Goal: Task Accomplishment & Management: Complete application form

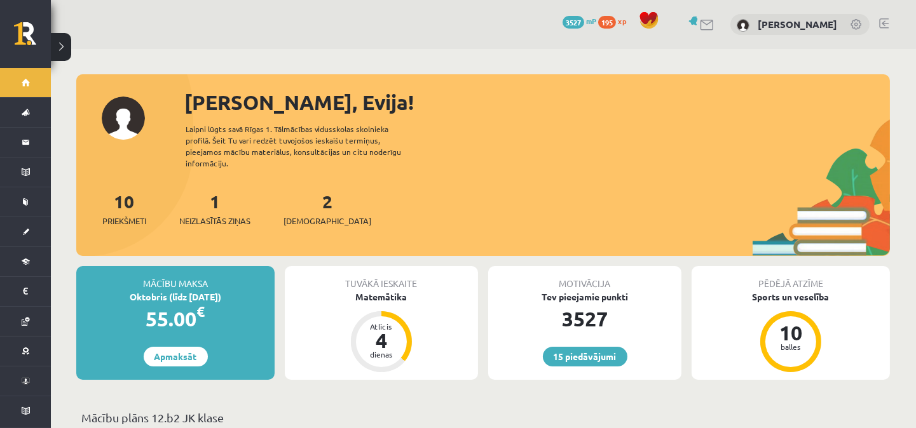
scroll to position [93, 0]
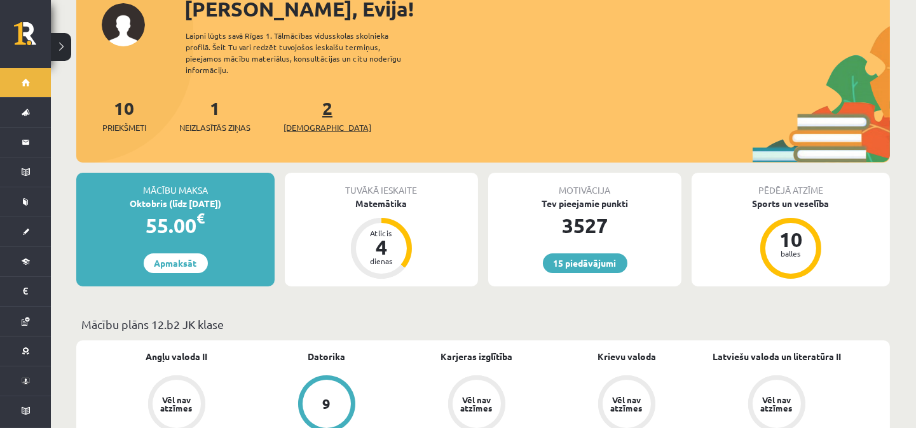
click at [306, 100] on link "2 Ieskaites" at bounding box center [327, 115] width 88 height 37
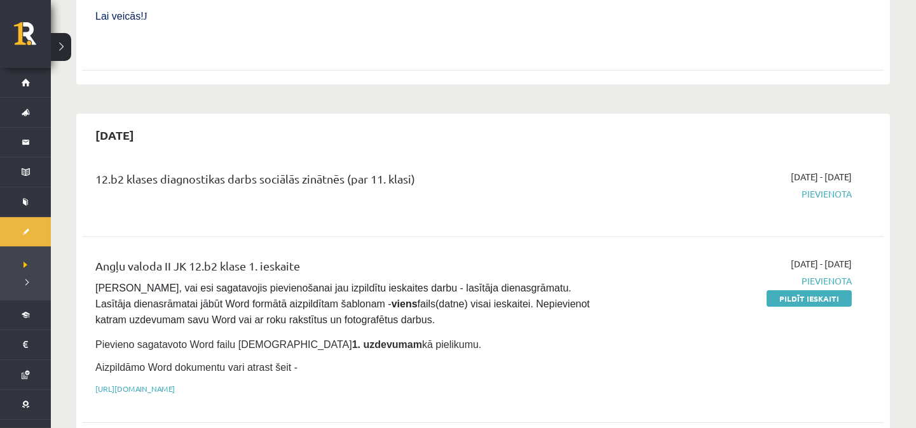
scroll to position [564, 0]
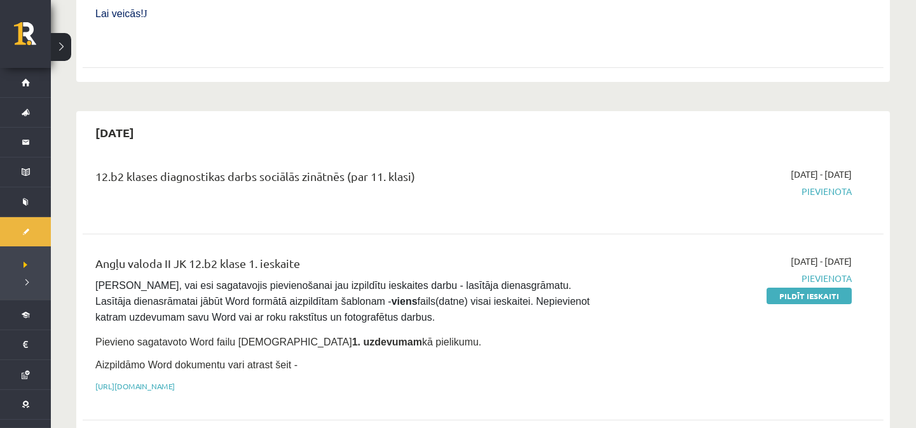
click at [559, 283] on pre "Pārliecinies, vai esi sagatavojis pievienošanai jau izpildītu ieskaites darbu -…" at bounding box center [344, 302] width 498 height 48
click at [487, 280] on span "Pārliecinies, vai esi sagatavojis pievienošanai jau izpildītu ieskaites darbu -…" at bounding box center [343, 301] width 497 height 43
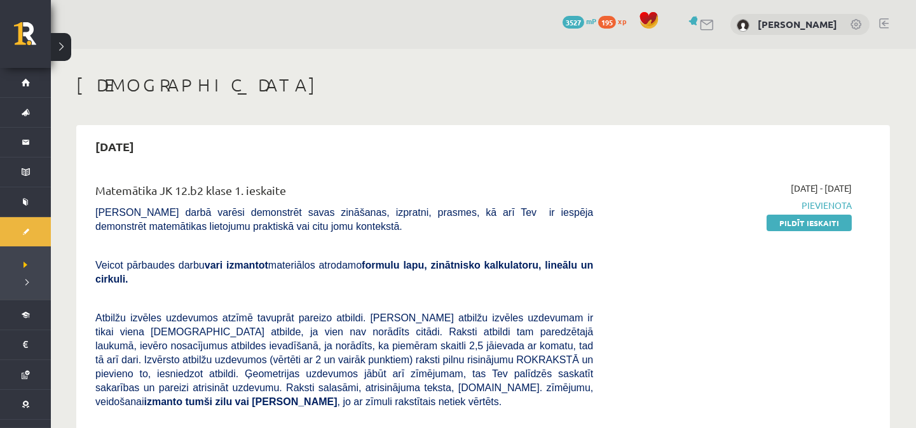
click at [205, 167] on div "2025-09-15 Matemātika JK 12.b2 klase 1. ieskaite Pārbaudes darbā varēsi demonst…" at bounding box center [482, 385] width 813 height 521
click at [132, 175] on div "Matemātika JK 12.b2 klase 1. ieskaite Pārbaudes darbā varēsi demonstrēt savas z…" at bounding box center [483, 396] width 801 height 455
click at [810, 222] on link "Pildīt ieskaiti" at bounding box center [808, 223] width 85 height 17
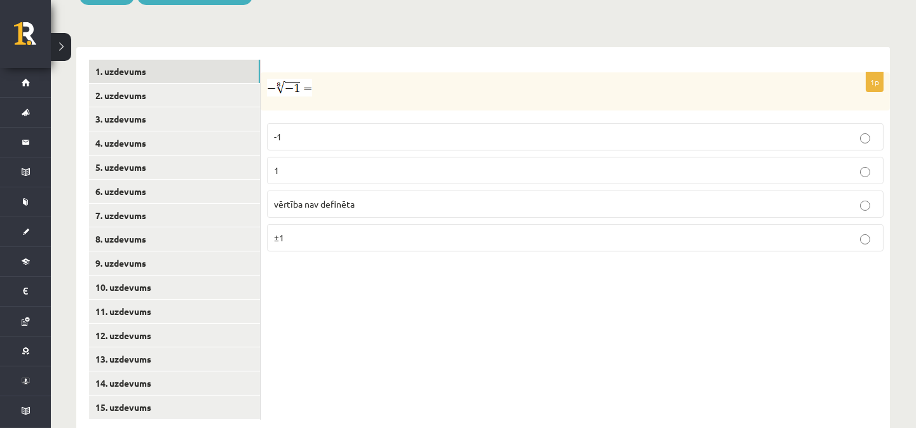
scroll to position [410, 0]
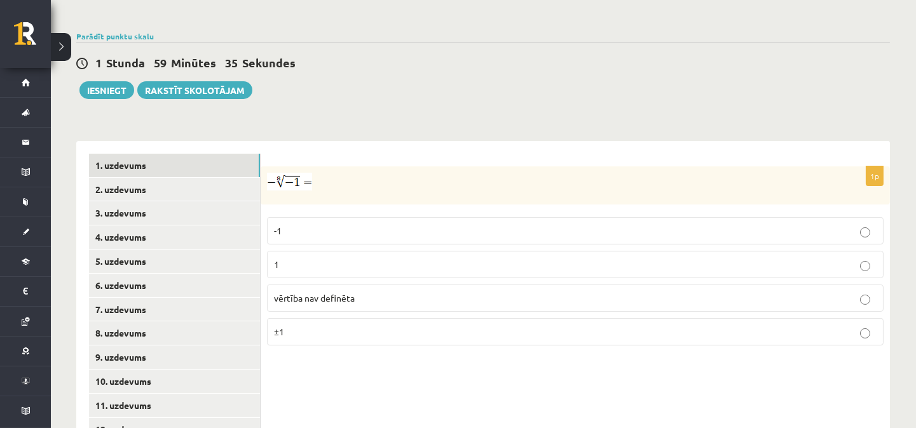
click at [352, 292] on span "vērtība nav definēta" at bounding box center [314, 297] width 81 height 11
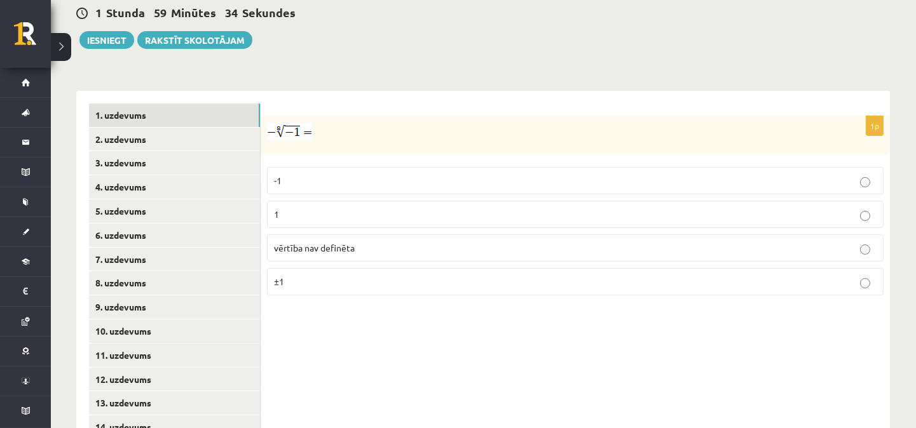
scroll to position [505, 0]
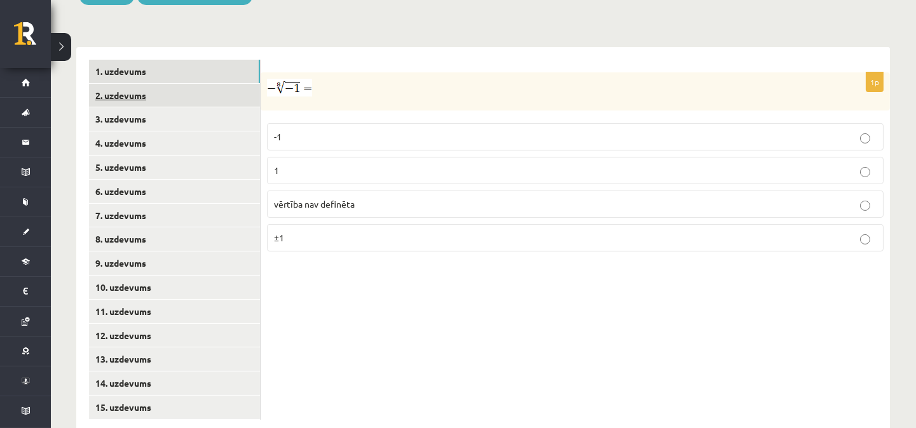
click at [146, 84] on link "2. uzdevums" at bounding box center [174, 96] width 171 height 24
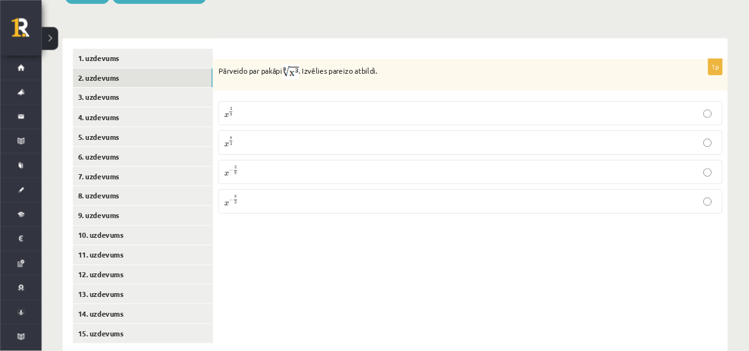
scroll to position [504, 0]
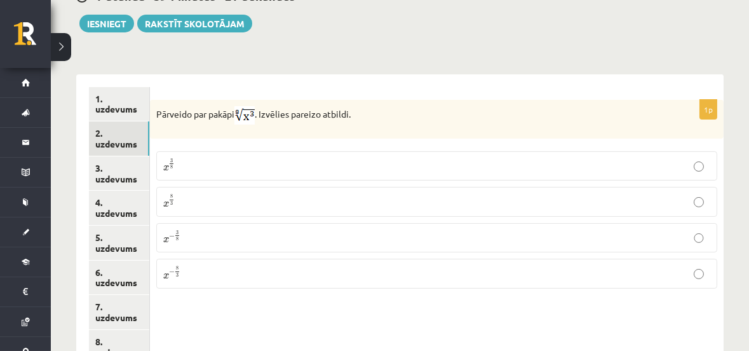
click at [192, 158] on p "x 3 8 x 3 8" at bounding box center [436, 165] width 547 height 15
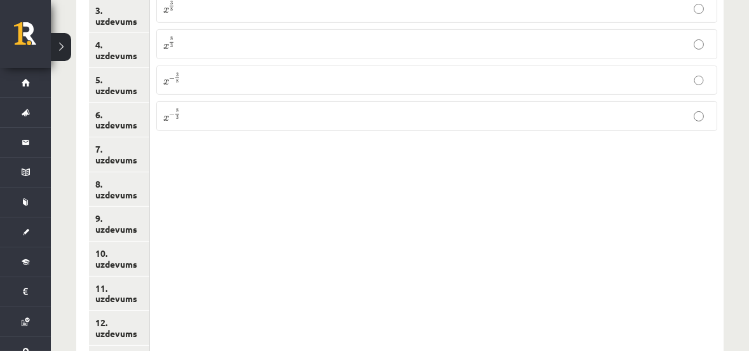
scroll to position [554, 0]
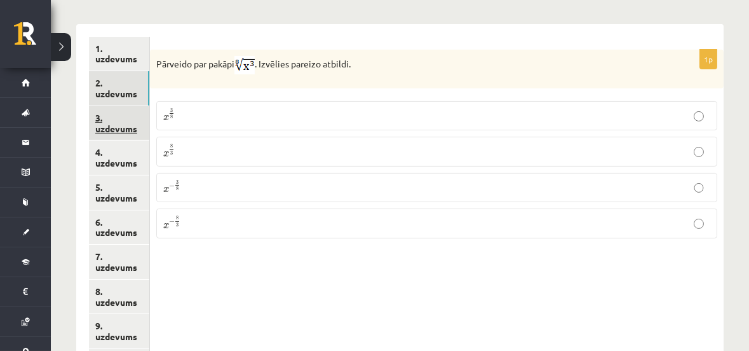
click at [111, 107] on link "3. uzdevums" at bounding box center [119, 123] width 60 height 34
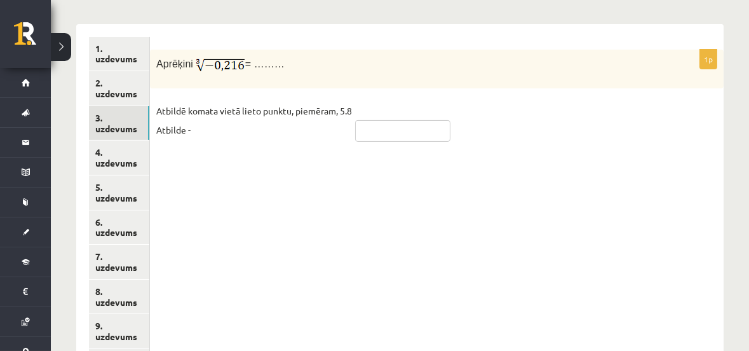
click at [400, 120] on input "text" at bounding box center [402, 131] width 95 height 22
type input "****"
click at [316, 194] on div "1p Aprēķini = ……… Atbildē komata vietā lieto punktu, piemēram, 5.8 Atbilde - **…" at bounding box center [437, 297] width 574 height 546
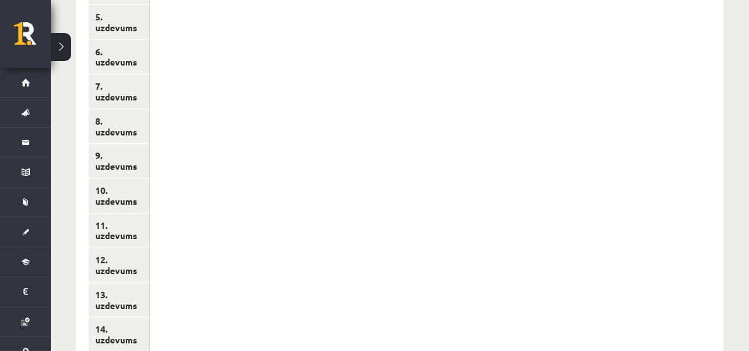
scroll to position [631, 0]
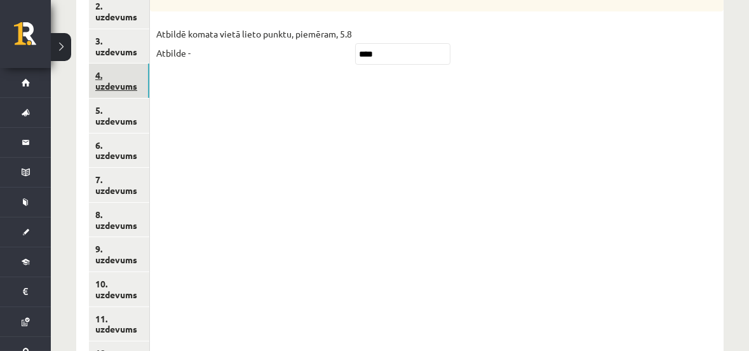
click at [114, 67] on link "4. uzdevums" at bounding box center [119, 81] width 60 height 34
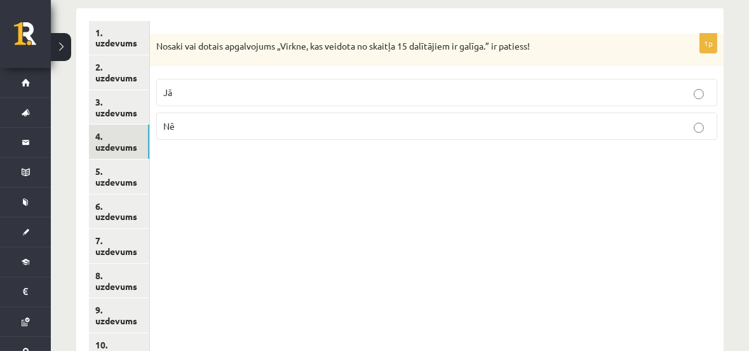
scroll to position [477, 0]
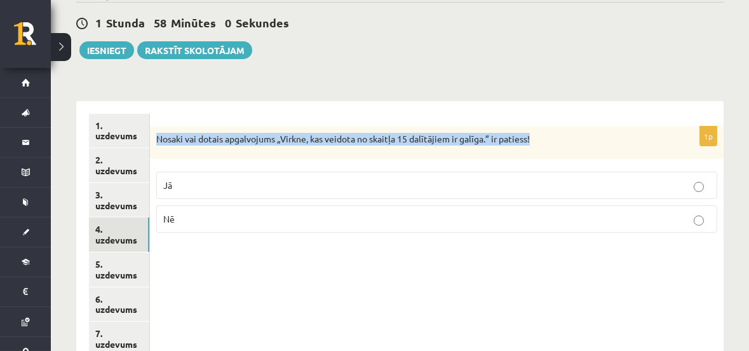
drag, startPoint x: 157, startPoint y: 124, endPoint x: 538, endPoint y: 122, distance: 380.6
click at [538, 133] on p "Nosaki vai dotais apgalvojums „Virkne, kas veidota no skaitļa 15 dalītājiem ir …" at bounding box center [405, 139] width 498 height 13
copy p "Nosaki vai dotais apgalvojums „Virkne, kas veidota no skaitļa 15 dalītājiem ir …"
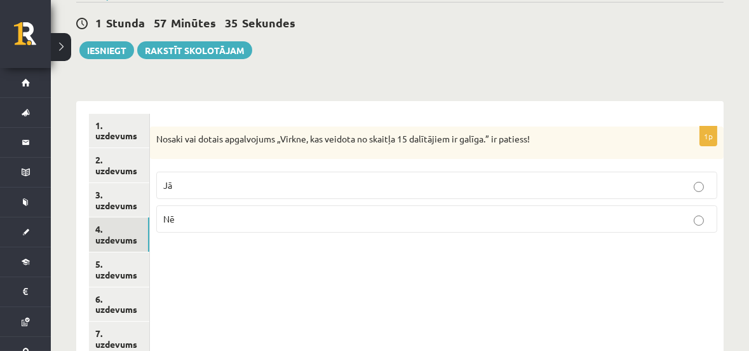
click at [215, 179] on p "Jā" at bounding box center [436, 185] width 547 height 13
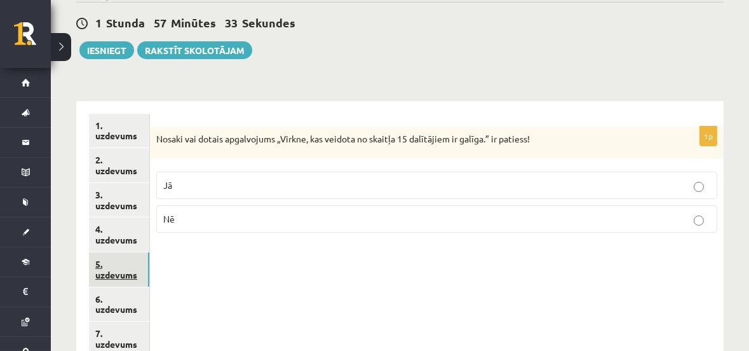
click at [116, 255] on link "5. uzdevums" at bounding box center [119, 269] width 60 height 34
click at [220, 180] on p "Jā" at bounding box center [436, 186] width 547 height 13
click at [118, 288] on link "6. uzdevums" at bounding box center [119, 304] width 60 height 34
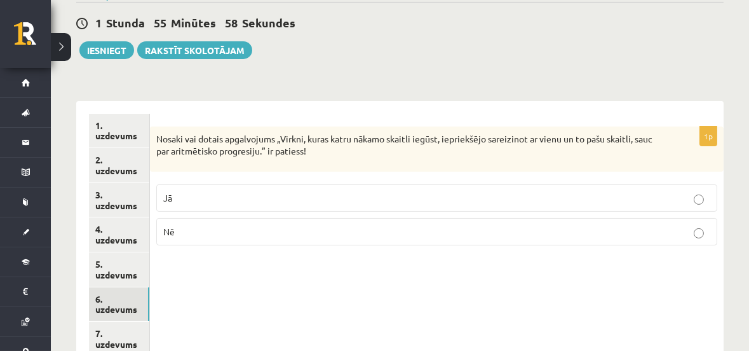
click at [194, 225] on p "Nē" at bounding box center [436, 231] width 547 height 13
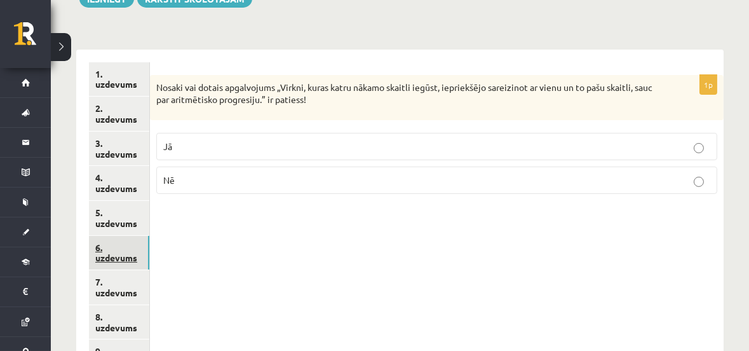
scroll to position [554, 0]
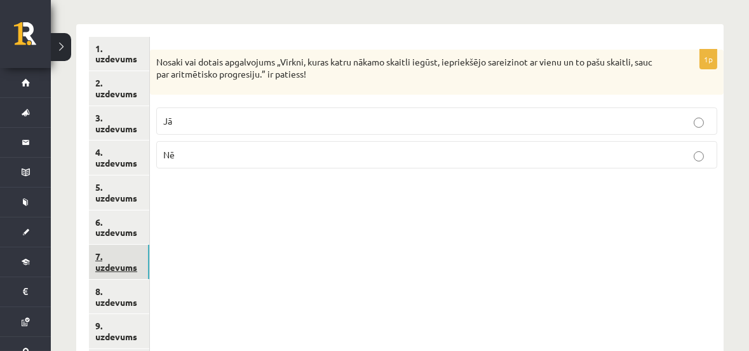
click at [114, 246] on link "7. uzdevums" at bounding box center [119, 262] width 60 height 34
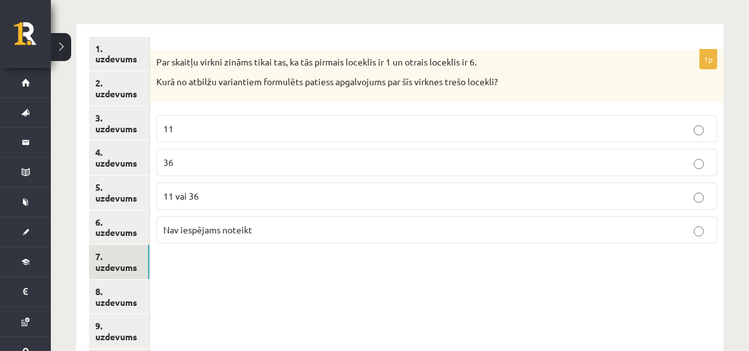
click at [264, 189] on p "11 vai 36" at bounding box center [436, 195] width 547 height 13
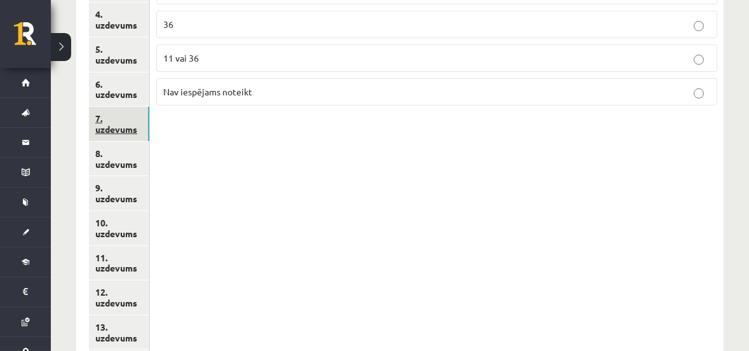
scroll to position [708, 0]
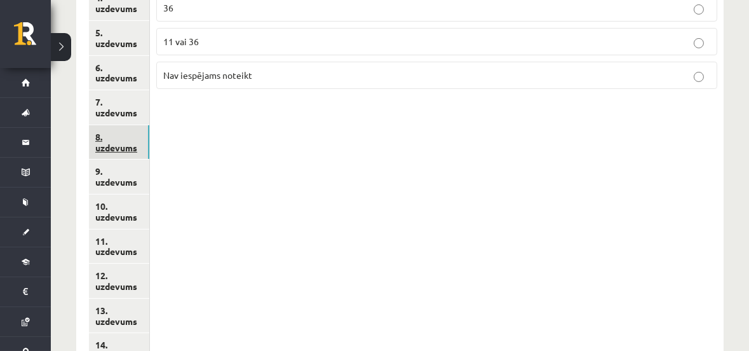
click at [112, 130] on link "8. uzdevums" at bounding box center [119, 142] width 60 height 34
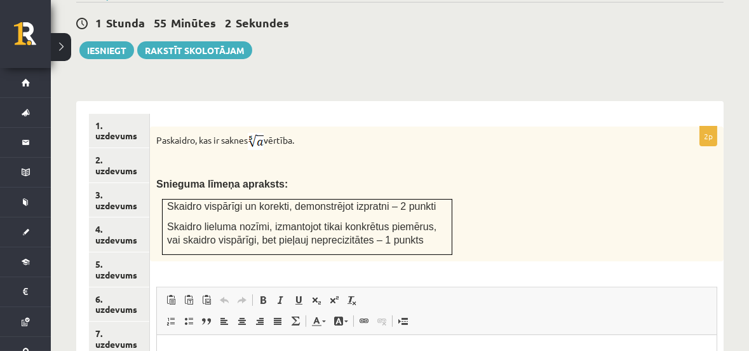
scroll to position [0, 0]
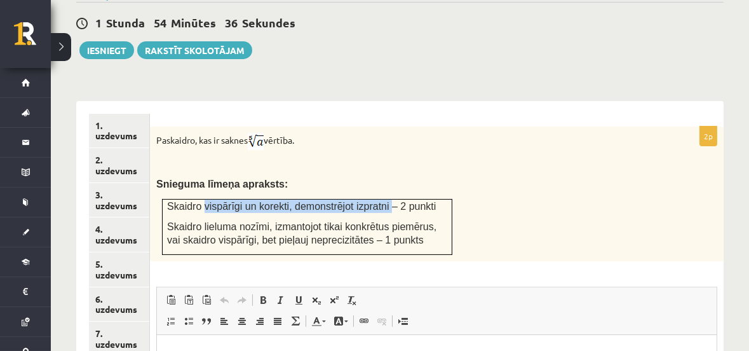
drag, startPoint x: 200, startPoint y: 193, endPoint x: 374, endPoint y: 191, distance: 173.5
click at [374, 201] on span "Skaidro vispārīgi un korekti, demonstrējot izpratni – 2 punkti" at bounding box center [301, 206] width 269 height 11
copy span "vispārīgi un korekti, demonstrējot izpratni"
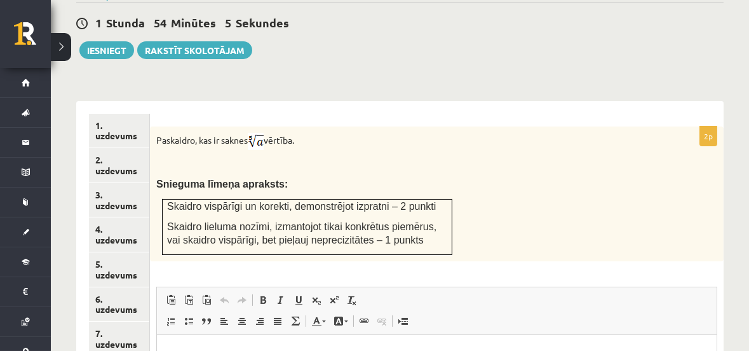
click at [383, 161] on div "Paskaidro, kas ir saknes vērtība. Snieguma līmeņa apraksts: Skaidro vispārīgi u…" at bounding box center [437, 193] width 574 height 135
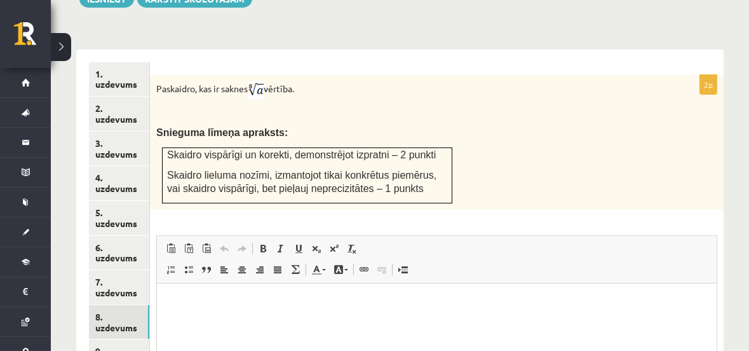
scroll to position [554, 0]
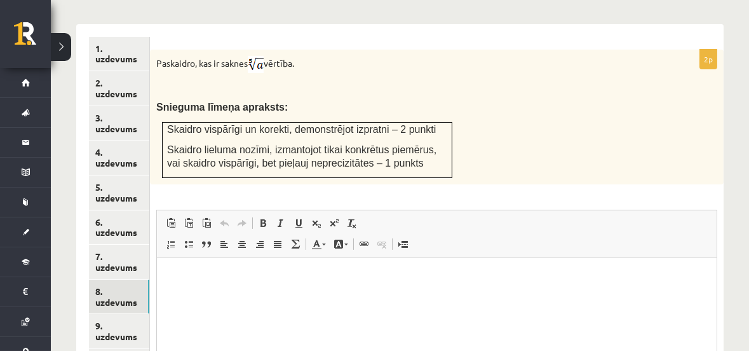
click at [182, 270] on p "Editor, wiswyg-editor-user-answer-47024752188640" at bounding box center [437, 276] width 534 height 13
click at [566, 276] on p "**********" at bounding box center [437, 276] width 534 height 13
click at [611, 279] on p "**********" at bounding box center [437, 276] width 534 height 13
click at [463, 277] on p "**********" at bounding box center [437, 276] width 534 height 13
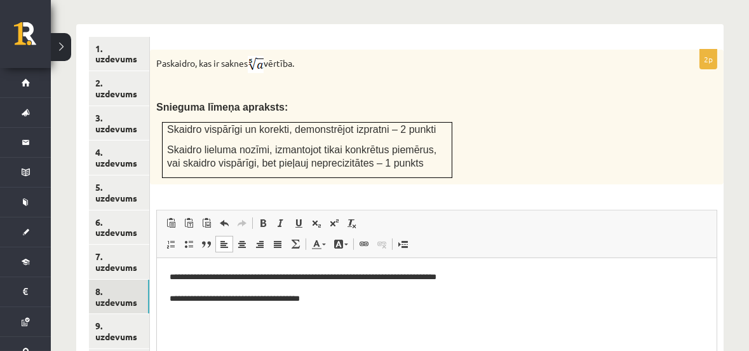
click at [324, 300] on p "**********" at bounding box center [437, 298] width 534 height 13
click at [271, 297] on p "**********" at bounding box center [437, 298] width 534 height 13
click at [322, 298] on p "**********" at bounding box center [437, 298] width 534 height 13
click at [272, 299] on p "**********" at bounding box center [437, 298] width 534 height 13
click at [344, 296] on p "**********" at bounding box center [437, 298] width 534 height 13
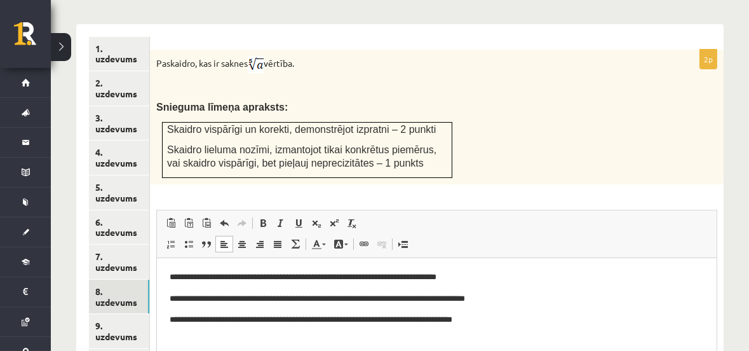
click at [465, 318] on p "**********" at bounding box center [437, 319] width 534 height 13
click at [503, 280] on p "**********" at bounding box center [437, 276] width 534 height 13
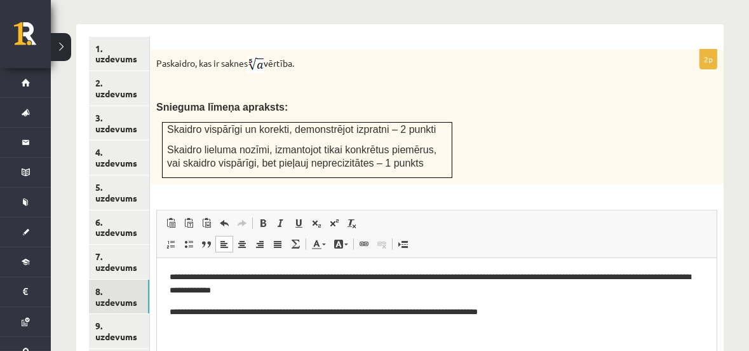
click at [534, 100] on p "Snieguma līmeņa apraksts:" at bounding box center [405, 106] width 498 height 13
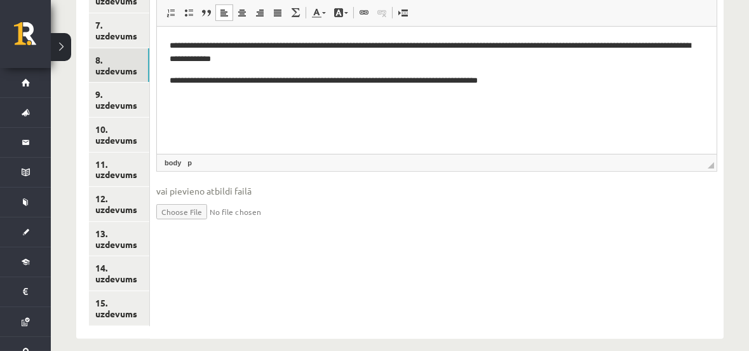
scroll to position [786, 0]
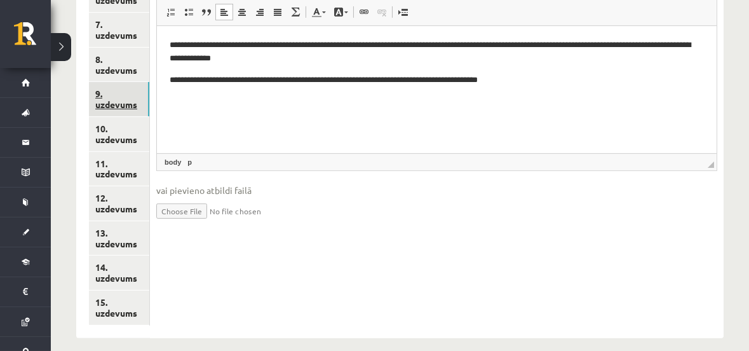
click at [105, 82] on link "9. uzdevums" at bounding box center [119, 99] width 60 height 34
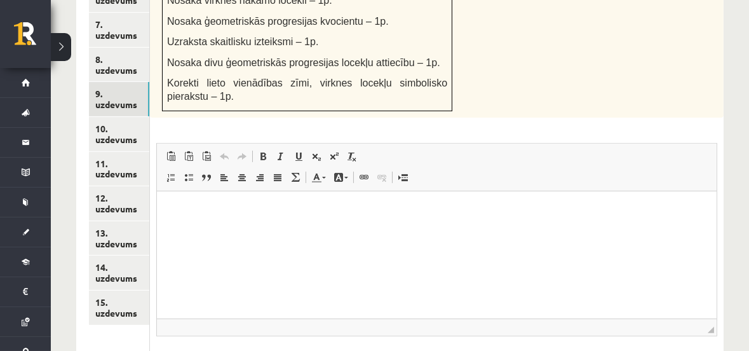
scroll to position [709, 0]
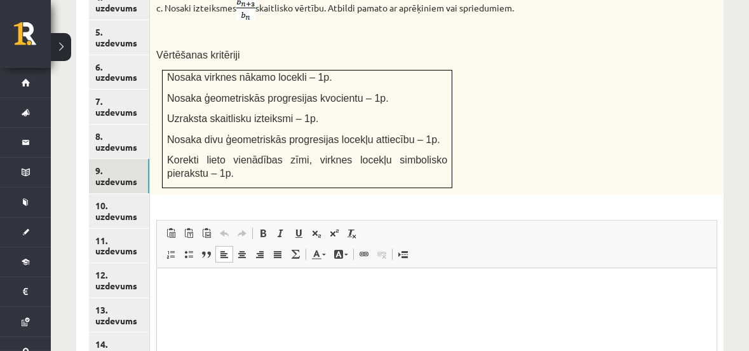
click at [193, 281] on p "Editor, wiswyg-editor-user-answer-47024821193240" at bounding box center [437, 286] width 534 height 13
click at [294, 249] on span at bounding box center [295, 254] width 10 height 10
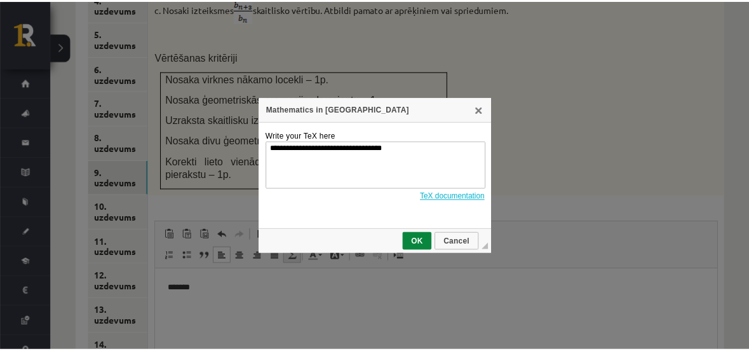
scroll to position [0, 0]
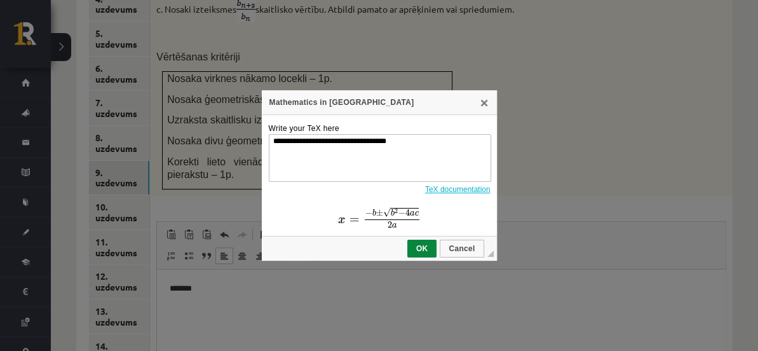
drag, startPoint x: 407, startPoint y: 141, endPoint x: 252, endPoint y: 147, distance: 154.5
click at [252, 147] on div "**********" at bounding box center [379, 175] width 758 height 351
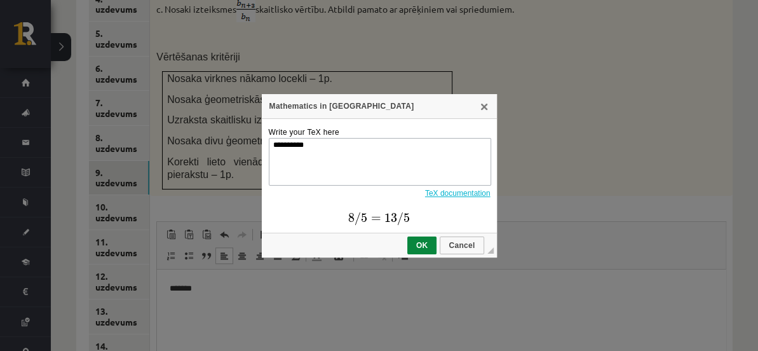
click at [298, 144] on textarea "**********" at bounding box center [380, 162] width 222 height 48
drag, startPoint x: 291, startPoint y: 144, endPoint x: 318, endPoint y: 144, distance: 26.7
click at [318, 144] on textarea "**********" at bounding box center [380, 162] width 222 height 48
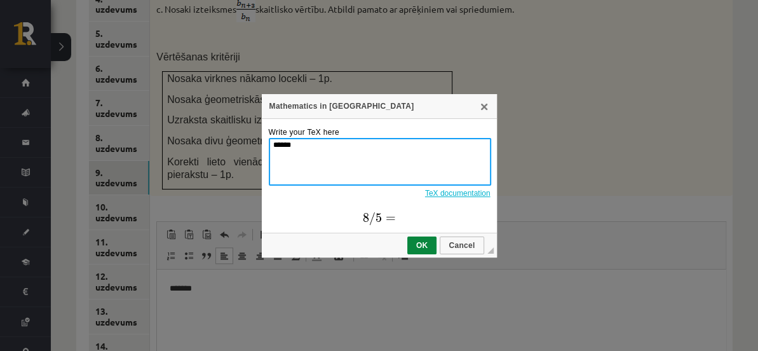
click at [366, 155] on textarea "*****" at bounding box center [380, 162] width 222 height 48
type textarea "*********"
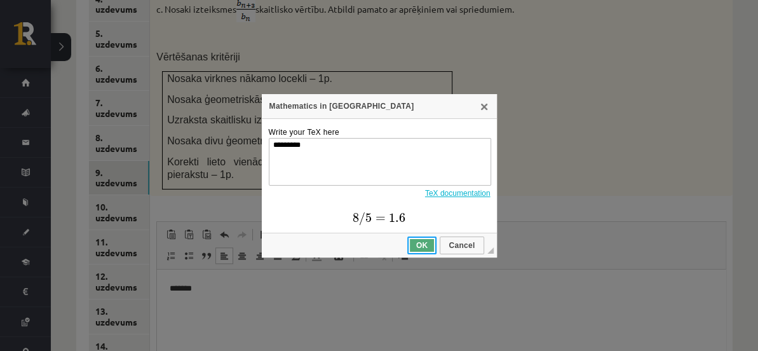
click at [419, 245] on span "OK" at bounding box center [422, 245] width 27 height 9
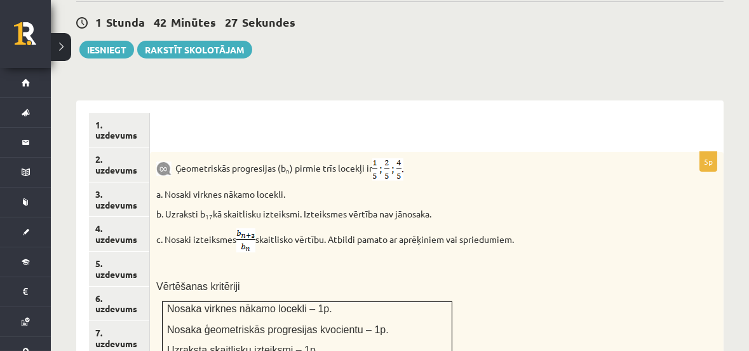
scroll to position [555, 0]
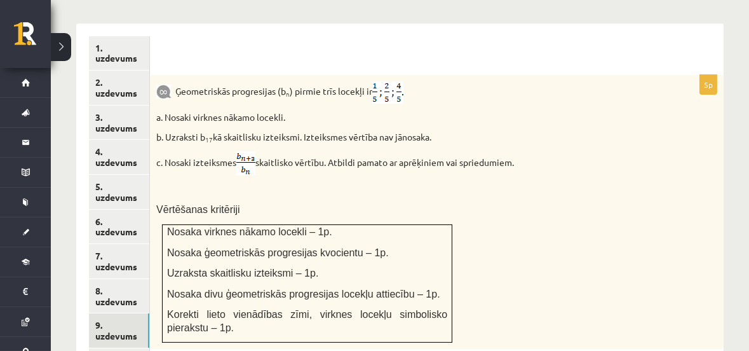
click at [377, 183] on p at bounding box center [405, 189] width 498 height 13
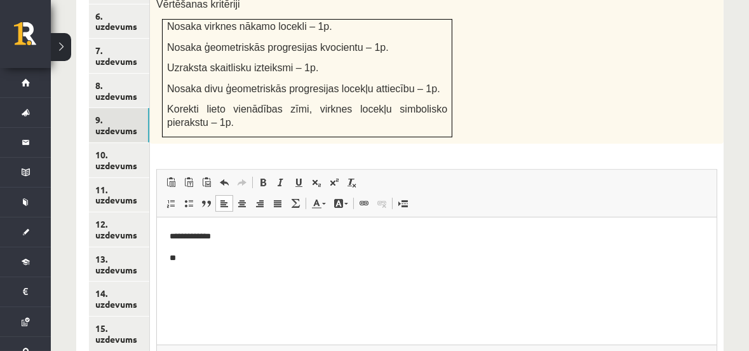
scroll to position [786, 0]
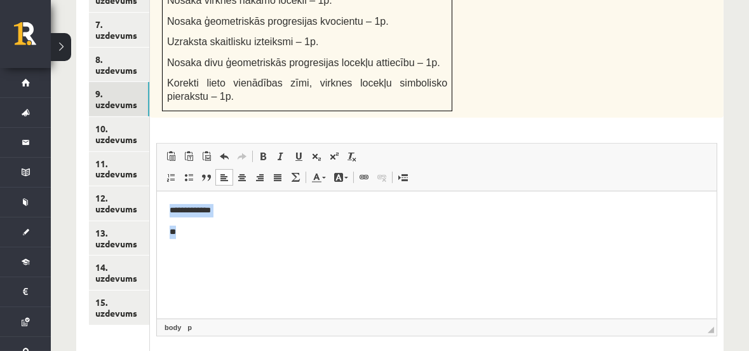
drag, startPoint x: 165, startPoint y: 211, endPoint x: 201, endPoint y: 239, distance: 45.8
click at [201, 239] on html "**********" at bounding box center [437, 221] width 560 height 60
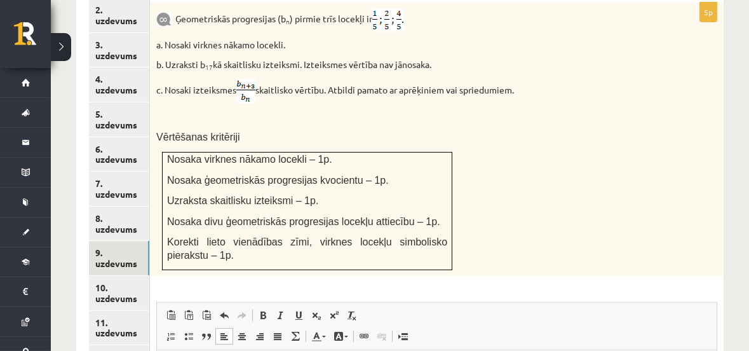
scroll to position [555, 0]
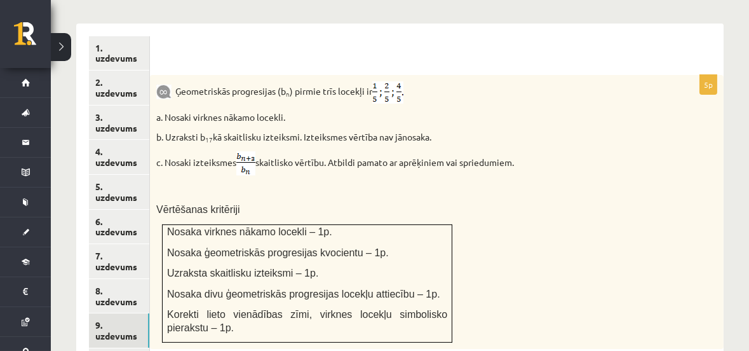
drag, startPoint x: 166, startPoint y: 147, endPoint x: 527, endPoint y: 146, distance: 360.9
click at [527, 151] on p "c. Nosaki izteiksmes skaitlisko vērtību. Atbildi pamato ar aprēķiniem vai sprie…" at bounding box center [405, 163] width 498 height 24
copy p "Nosaki izteiksmes skaitlisko vērtību. Atbildi pamato ar aprēķiniem vai spriedum…"
click at [507, 209] on div "Ģeometriskās progresijas (b n ) pirmie trīs locekļi ir a. Nosaki virknes nākamo…" at bounding box center [437, 212] width 574 height 274
click at [527, 205] on div "Ģeometriskās progresijas (b n ) pirmie trīs locekļi ir a. Nosaki virknes nākamo…" at bounding box center [437, 212] width 574 height 274
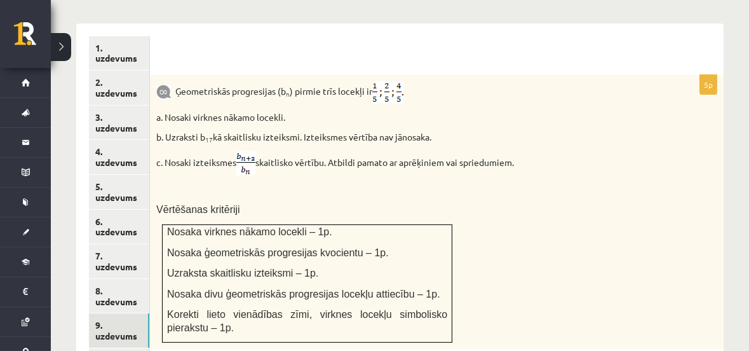
click at [555, 254] on div "Ģeometriskās progresijas (b n ) pirmie trīs locekļi ir a. Nosaki virknes nākamo…" at bounding box center [437, 212] width 574 height 274
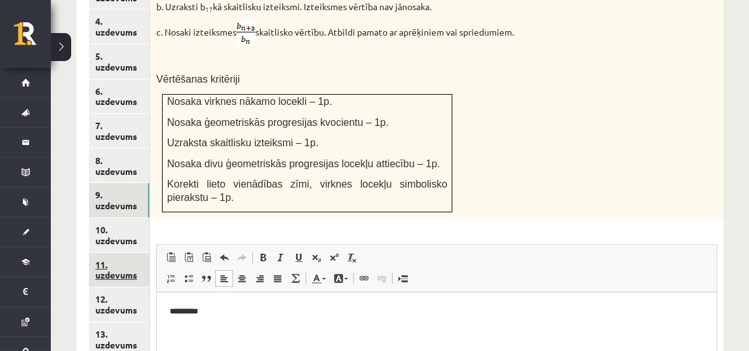
scroll to position [709, 0]
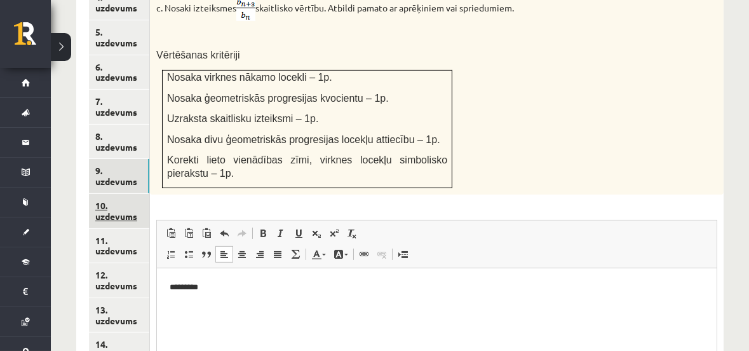
click at [111, 194] on link "10. uzdevums" at bounding box center [119, 211] width 60 height 34
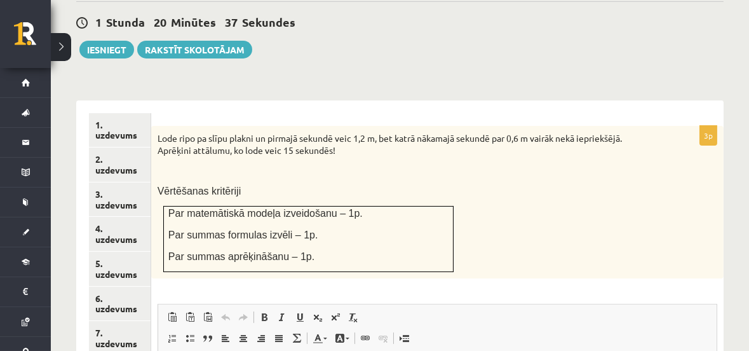
scroll to position [0, 0]
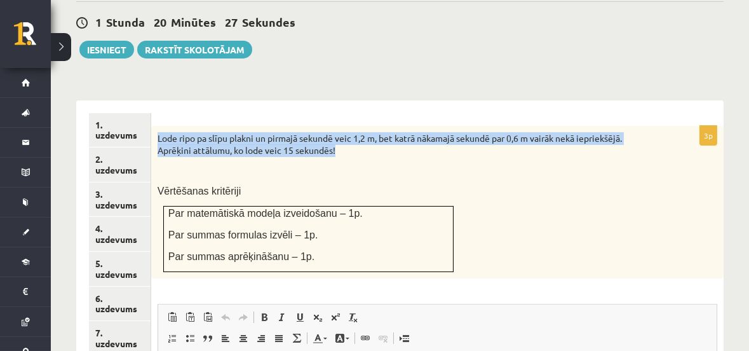
drag, startPoint x: 158, startPoint y: 122, endPoint x: 365, endPoint y: 139, distance: 207.8
click at [365, 139] on p "Lode ripo pa slīpu plakni un pirmajā sekundē veic 1,2 m, bet katrā nākamajā sek…" at bounding box center [406, 144] width 496 height 25
copy p "Lode ripo pa slīpu plakni un pirmajā sekundē veic 1,2 m, bet katrā nākamajā sek…"
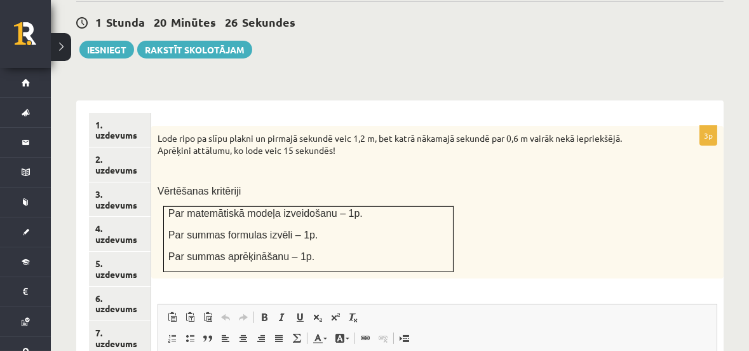
click at [540, 189] on div "Lode ripo pa slīpu plakni un pirmajā sekundē veic 1,2 m, bet katrā nākamajā sek…" at bounding box center [437, 202] width 572 height 152
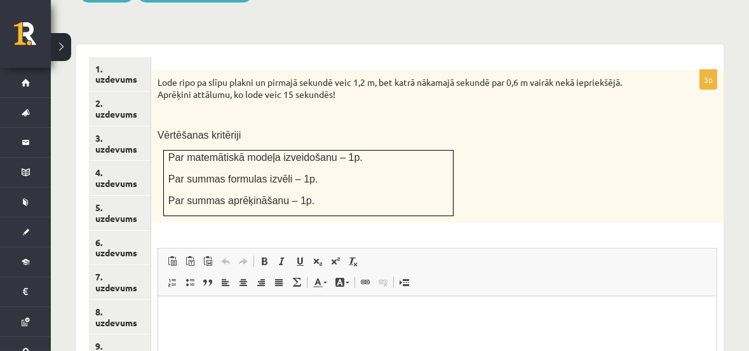
scroll to position [632, 0]
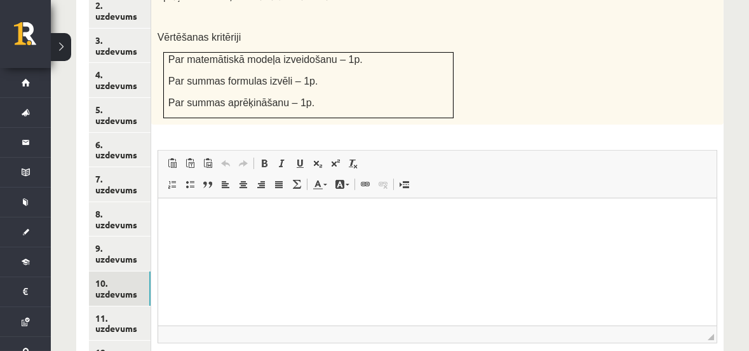
click at [249, 217] on p "Editor, wiswyg-editor-user-answer-47024980793080" at bounding box center [436, 217] width 533 height 13
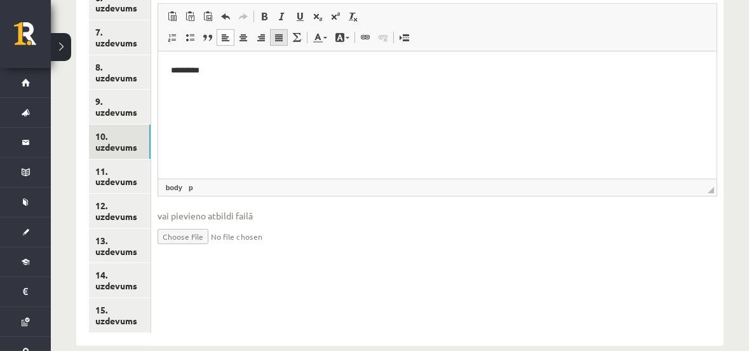
scroll to position [786, 0]
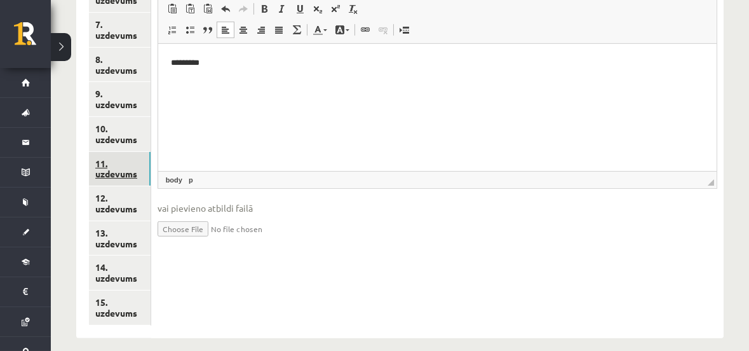
click at [114, 154] on link "11. uzdevums" at bounding box center [120, 169] width 62 height 34
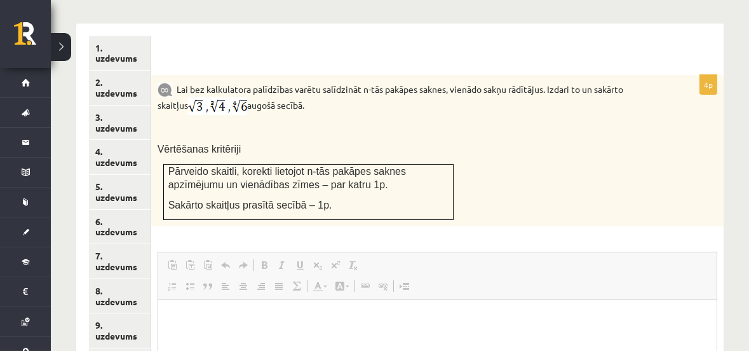
scroll to position [0, 0]
click at [545, 142] on p "Vērtēšanas kritēriji" at bounding box center [406, 148] width 496 height 13
drag, startPoint x: 178, startPoint y: 73, endPoint x: 313, endPoint y: 97, distance: 137.4
click at [313, 97] on p "Lai bez kalkulatora palīdzības varētu salīdzināt n-tās pakāpes saknes, vienādo …" at bounding box center [406, 98] width 496 height 34
copy p "Lai bez kalkulatora palīdzības varētu salīdzināt n-tās pakāpes saknes, vienādo …"
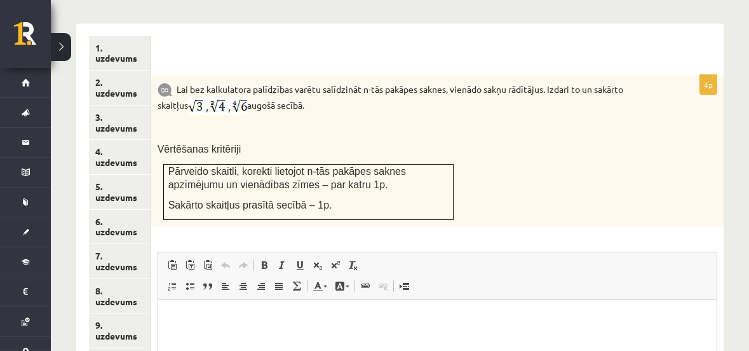
click at [342, 123] on p at bounding box center [406, 129] width 496 height 13
click at [537, 148] on div "Lai bez kalkulatora palīdzības varētu salīdzināt n-tās pakāpes saknes, vienādo …" at bounding box center [437, 150] width 572 height 151
click at [171, 311] on html at bounding box center [437, 318] width 559 height 39
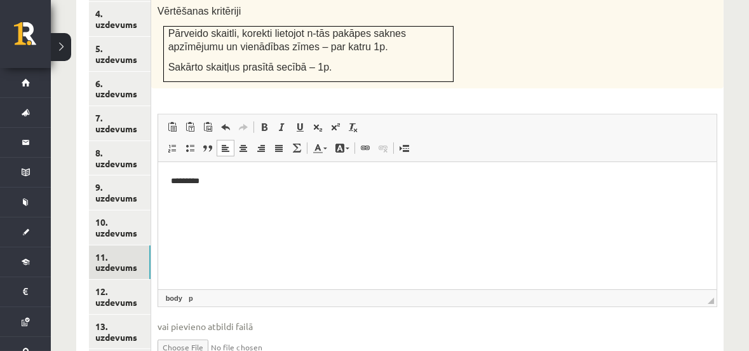
scroll to position [709, 0]
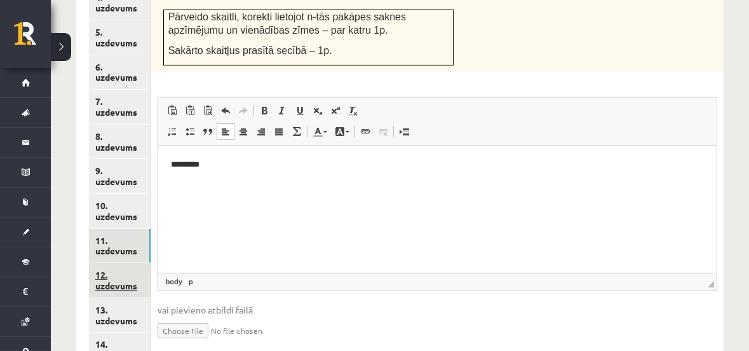
click at [109, 267] on link "12. uzdevums" at bounding box center [120, 280] width 62 height 34
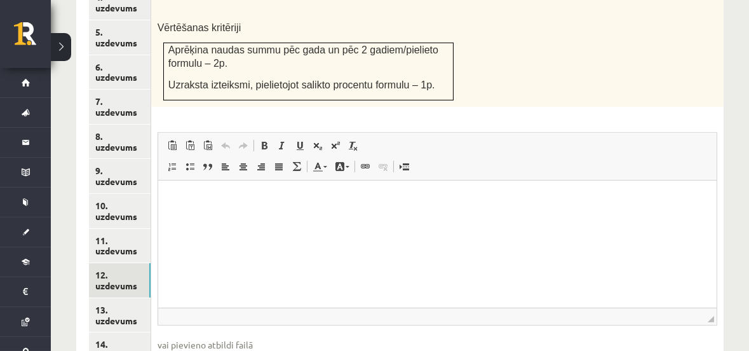
scroll to position [786, 0]
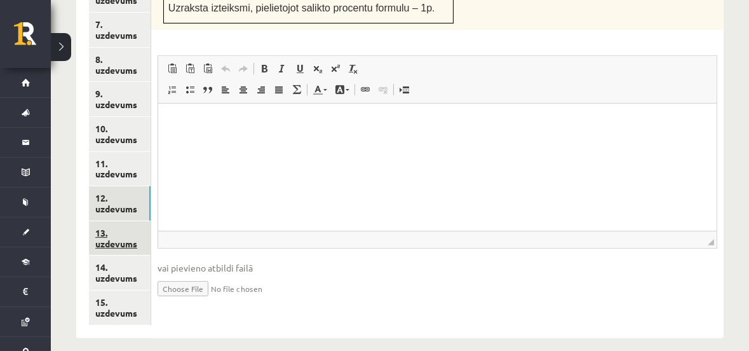
click at [110, 227] on link "13. uzdevums" at bounding box center [120, 238] width 62 height 34
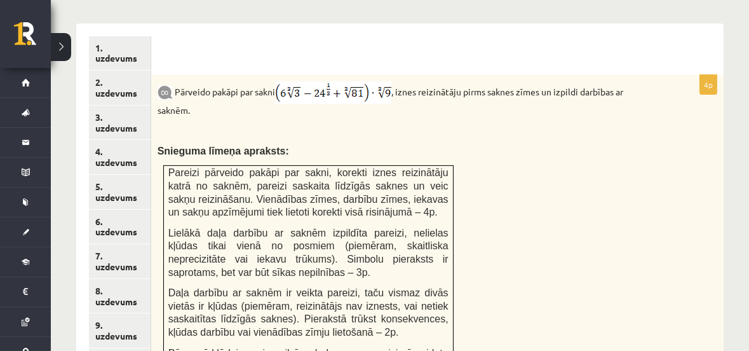
scroll to position [0, 0]
click at [584, 194] on div "Pārveido pakāpi par sakni , iznes reizinātāju pirms saknes zīmes un izpildi dar…" at bounding box center [437, 250] width 572 height 351
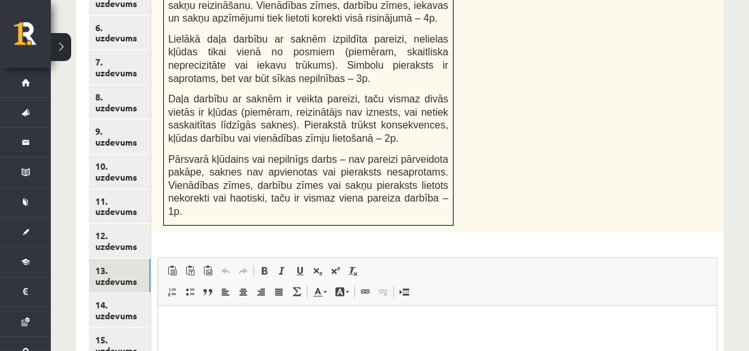
scroll to position [786, 0]
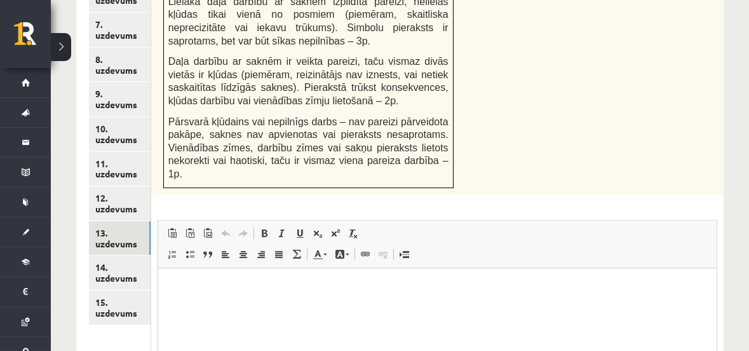
click at [318, 287] on p "Editor, wiswyg-editor-user-answer-47024783292080" at bounding box center [436, 287] width 533 height 13
click at [353, 301] on html "*********" at bounding box center [437, 287] width 559 height 39
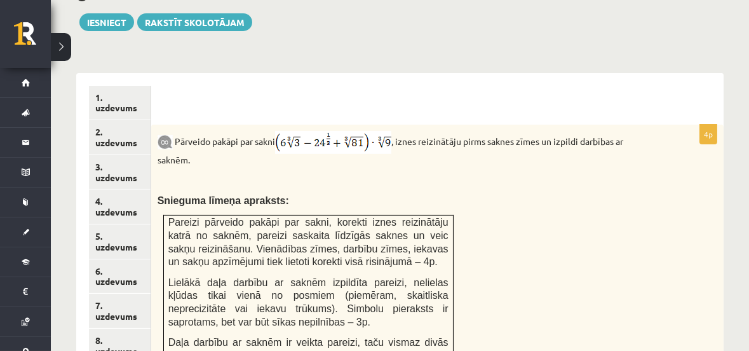
scroll to position [478, 0]
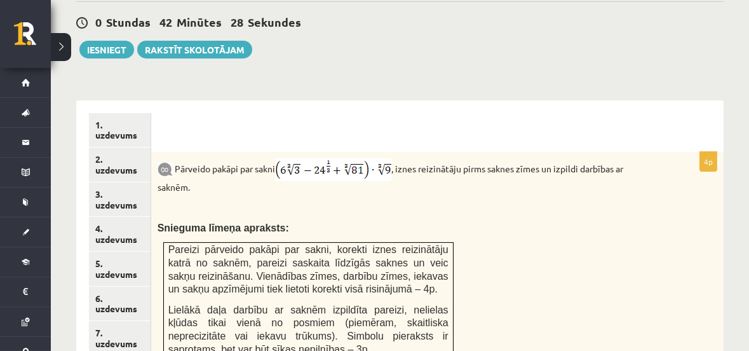
click at [415, 41] on div "0 Stundas 42 Minūtes 28 Sekundes Ieskaite saglabāta! Iesniegt Rakstīt skolotājam" at bounding box center [399, 29] width 647 height 57
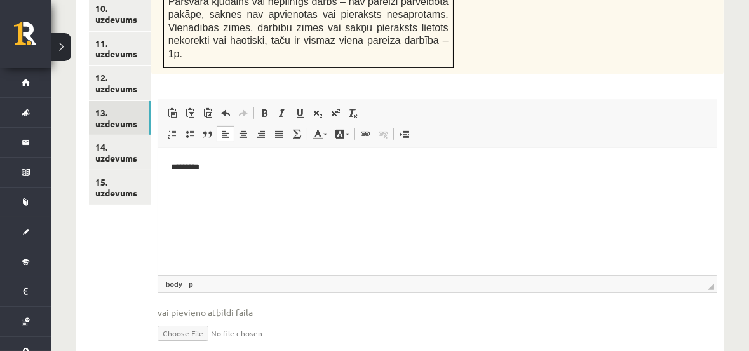
scroll to position [931, 0]
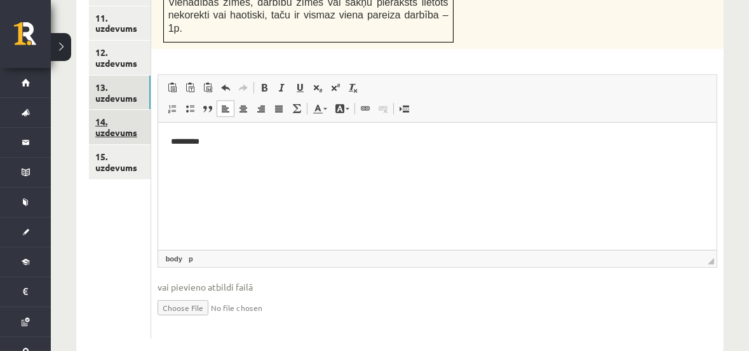
click at [105, 113] on link "14. uzdevums" at bounding box center [120, 127] width 62 height 34
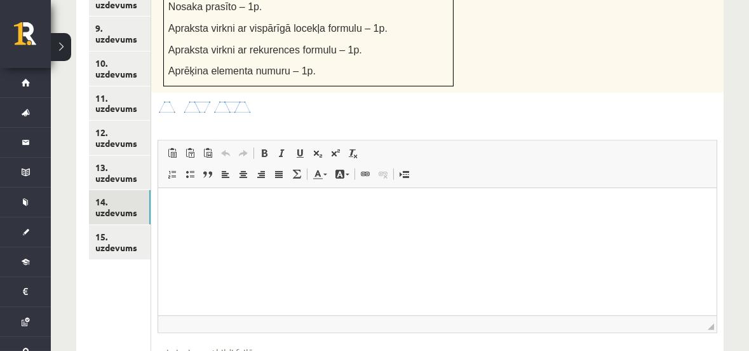
scroll to position [762, 0]
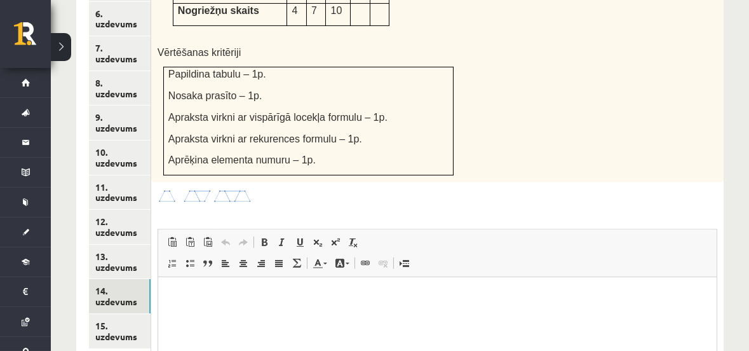
click at [234, 189] on img at bounding box center [205, 196] width 95 height 15
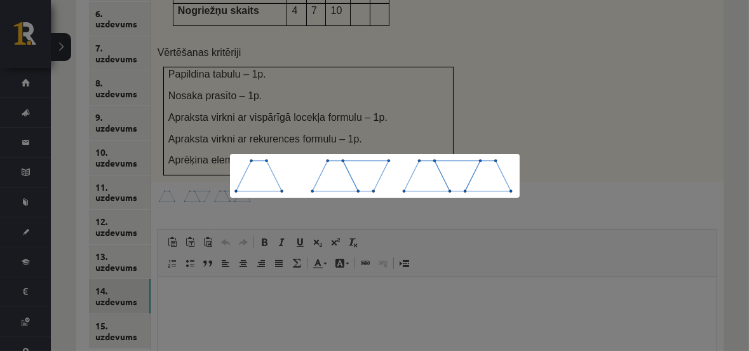
click at [580, 94] on div at bounding box center [374, 175] width 749 height 351
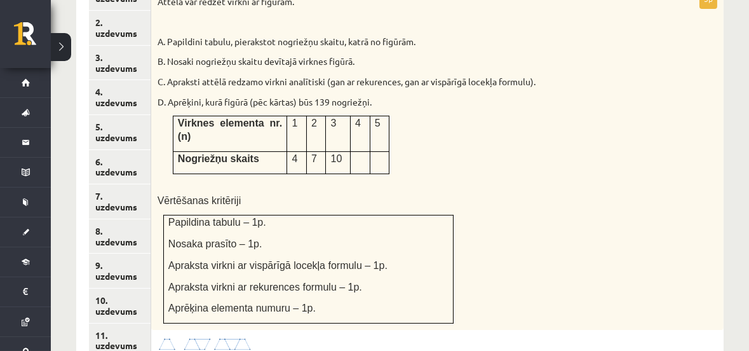
scroll to position [531, 0]
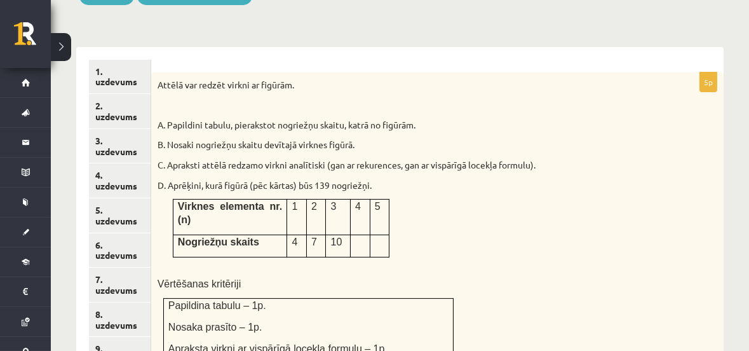
click at [481, 199] on div "Attēlā var redzēt virkni ar figūrām. A. Papildini tabulu, pierakstot nogriežņu …" at bounding box center [437, 242] width 572 height 341
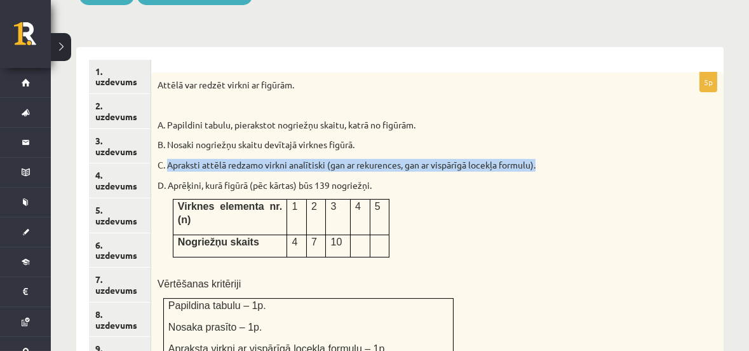
drag, startPoint x: 168, startPoint y: 152, endPoint x: 540, endPoint y: 149, distance: 372.4
click at [540, 159] on p "C. Apraksti attēlā redzamo virkni analītiski (gan ar rekurences, gan ar vispārī…" at bounding box center [406, 165] width 496 height 13
copy p "Apraksti attēlā redzamo virkni analītiski (gan ar rekurences, gan ar vispārīgā …"
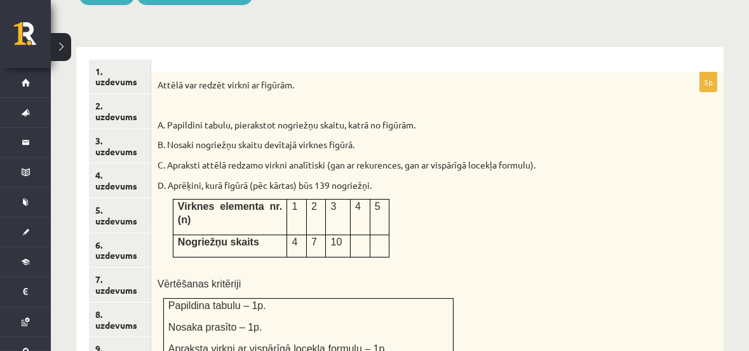
click at [455, 229] on div "Attēlā var redzēt virkni ar figūrām. A. Papildini tabulu, pierakstot nogriežņu …" at bounding box center [437, 242] width 572 height 341
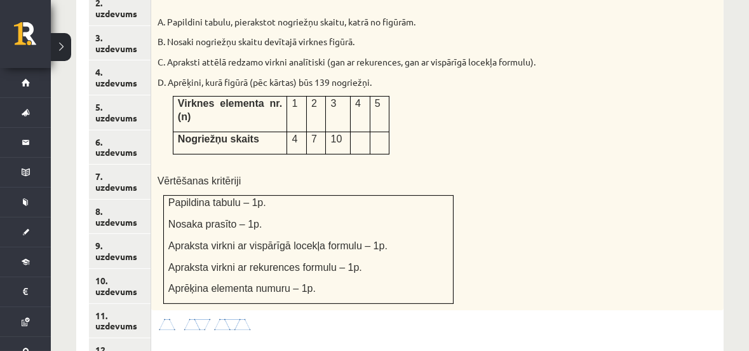
scroll to position [609, 0]
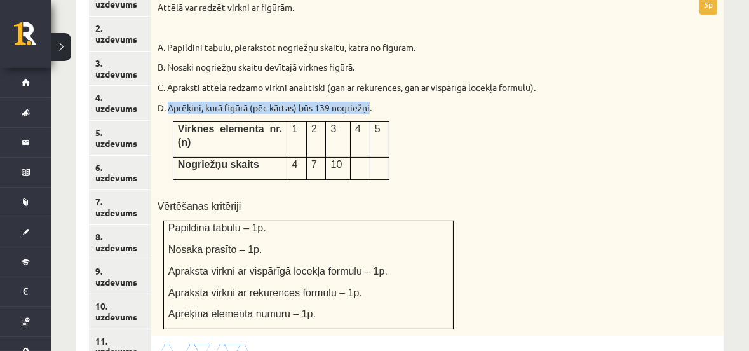
drag, startPoint x: 168, startPoint y: 93, endPoint x: 373, endPoint y: 89, distance: 204.6
click at [373, 102] on p "D. Aprēķini, kurā figūrā (pēc kārtas) būs 139 nogriežņi." at bounding box center [406, 108] width 496 height 13
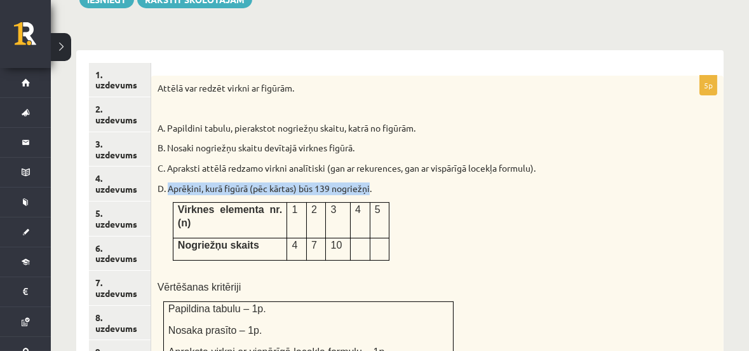
scroll to position [531, 0]
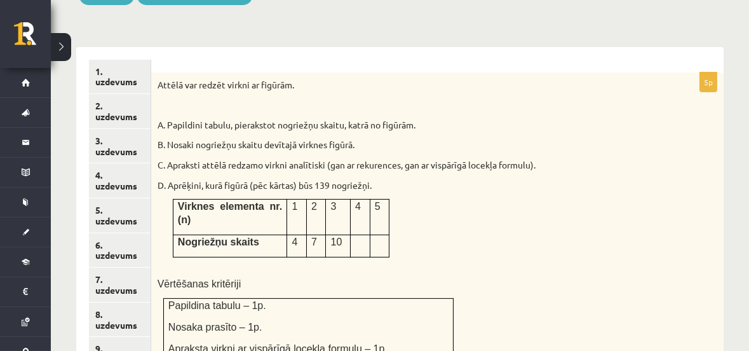
click at [435, 179] on p "D. Aprēķini, kurā figūrā (pēc kārtas) būs 139 nogriežņi." at bounding box center [406, 185] width 496 height 13
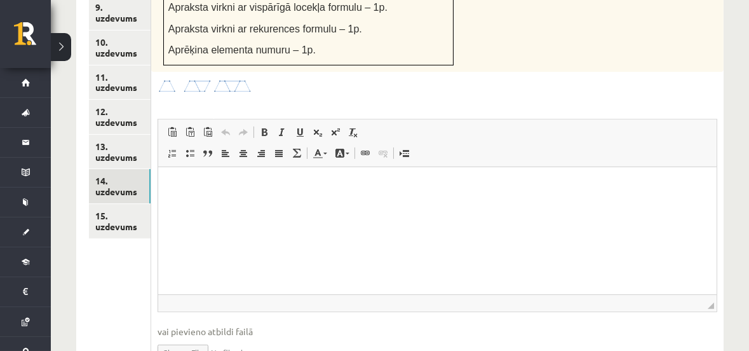
scroll to position [916, 0]
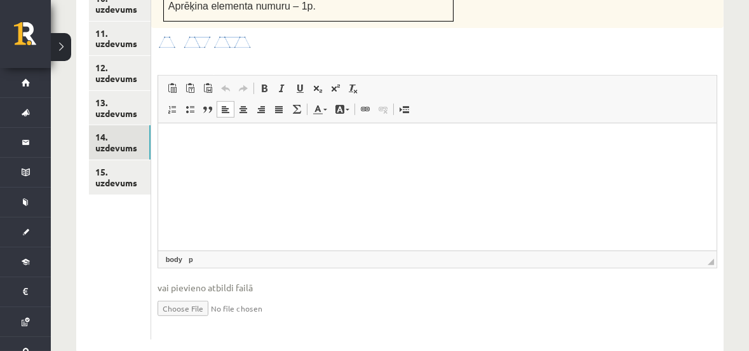
click at [192, 160] on html at bounding box center [437, 142] width 559 height 39
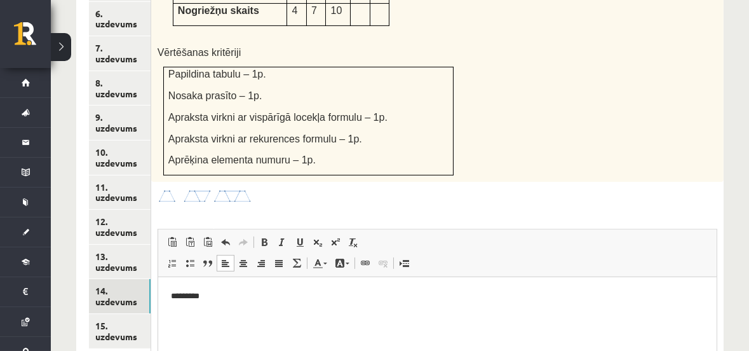
scroll to position [839, 0]
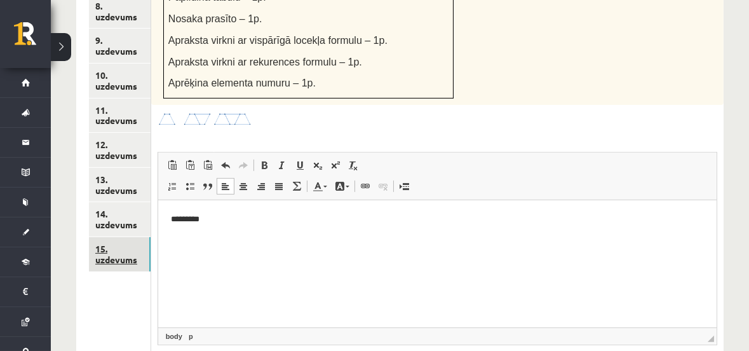
click at [114, 237] on link "15. uzdevums" at bounding box center [120, 254] width 62 height 34
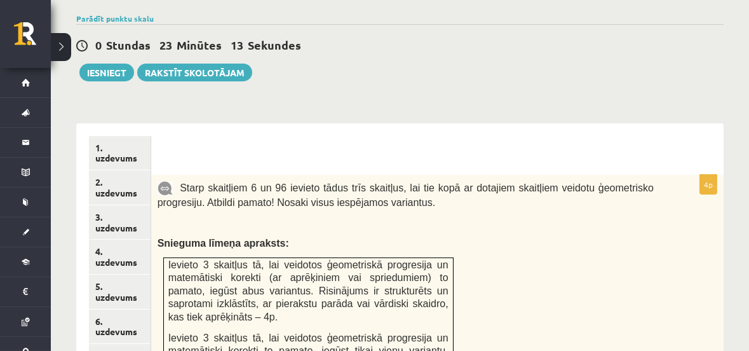
scroll to position [454, 0]
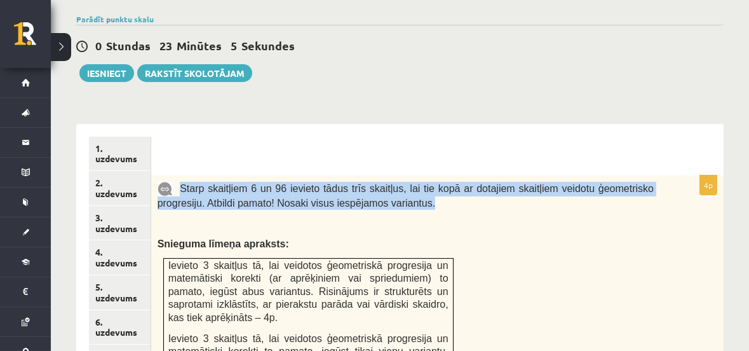
drag, startPoint x: 179, startPoint y: 174, endPoint x: 385, endPoint y: 191, distance: 207.2
click at [385, 191] on p "Starp skaitļiem 6 un 96 ievieto tādus trīs skaitļus, lai tie kopā ar dotajiem s…" at bounding box center [406, 196] width 496 height 28
copy span "Starp skaitļiem 6 un 96 ievieto tādus trīs skaitļus, lai tie kopā ar dotajiem s…"
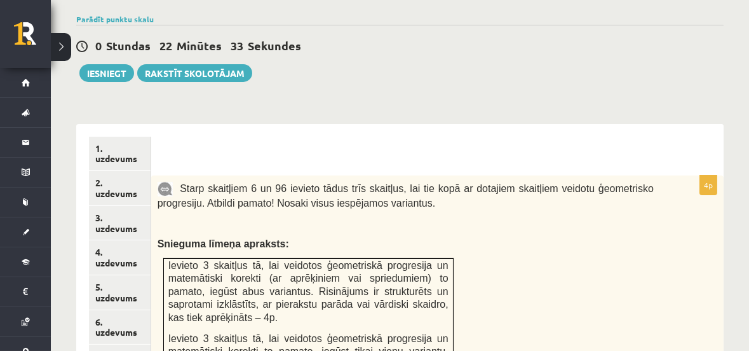
click at [204, 260] on span "Ievieto 3 skaitļus tā, lai veidotos ģeometriskā progresija un matemātiski korek…" at bounding box center [308, 291] width 280 height 63
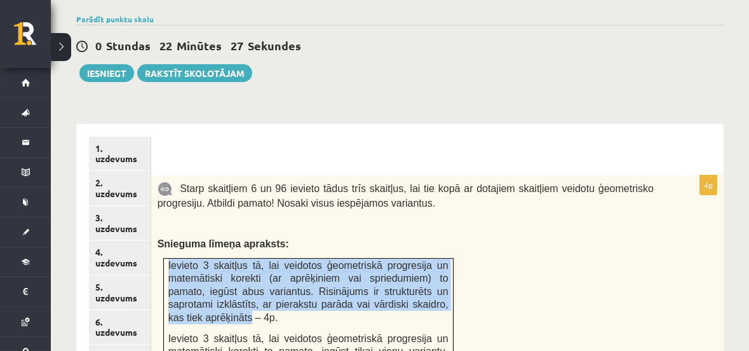
drag, startPoint x: 169, startPoint y: 250, endPoint x: 448, endPoint y: 289, distance: 281.6
click at [448, 289] on span "Ievieto 3 skaitļus tā, lai veidotos ģeometriskā progresija un matemātiski korek…" at bounding box center [308, 291] width 280 height 63
copy span "Ievieto 3 skaitļus tā, lai veidotos ģeometriskā progresija un matemātiski korek…"
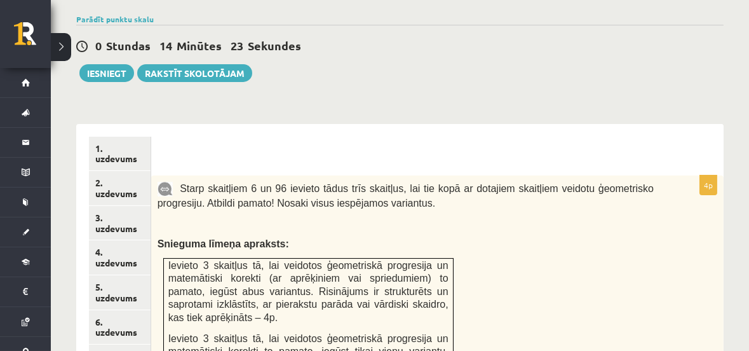
click at [543, 266] on div "Starp skaitļiem 6 un 96 ievieto tādus trīs skaitļus, lai tie kopā ar dotajiem s…" at bounding box center [437, 320] width 572 height 291
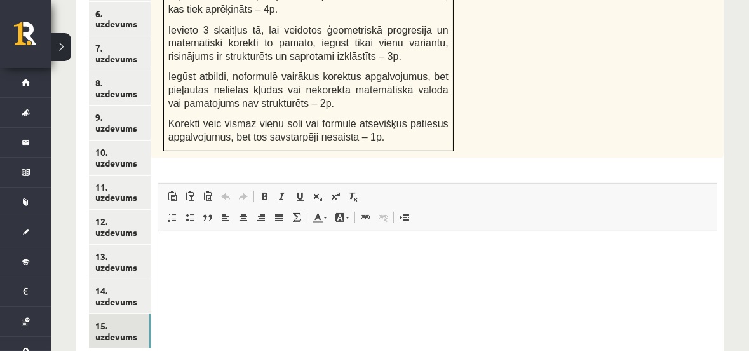
scroll to position [884, 0]
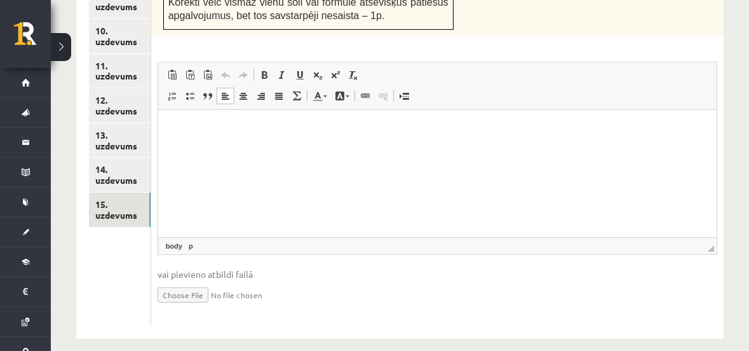
click at [283, 135] on p "Editor, wiswyg-editor-user-answer-47024873904800" at bounding box center [436, 129] width 533 height 13
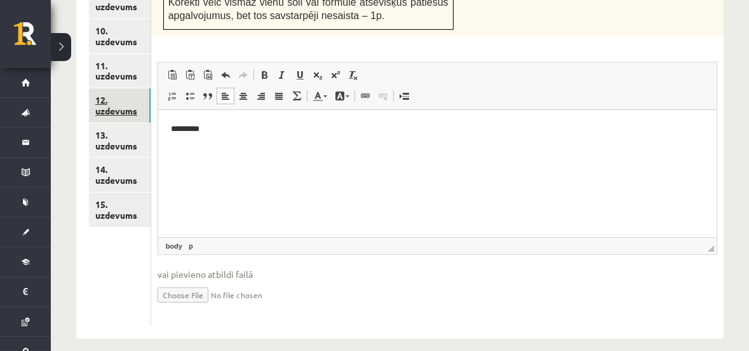
click at [122, 88] on link "12. uzdevums" at bounding box center [120, 105] width 62 height 34
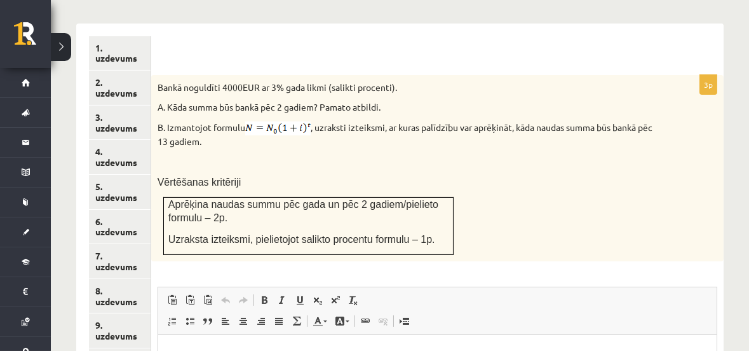
scroll to position [0, 0]
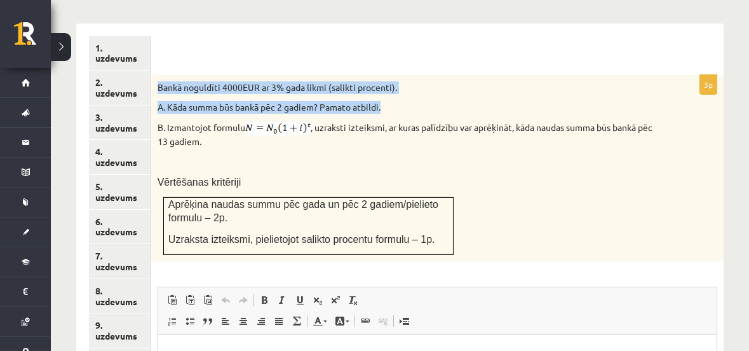
drag, startPoint x: 158, startPoint y: 72, endPoint x: 398, endPoint y: 83, distance: 239.8
click at [398, 83] on div "Bankā noguldīti 4000EUR ar 3% gada likmi (salikti procenti). A. Kāda summa būs …" at bounding box center [437, 168] width 572 height 186
copy div "Bankā noguldīti 4000EUR ar 3% gada likmi (salikti procenti). A. Kāda summa būs …"
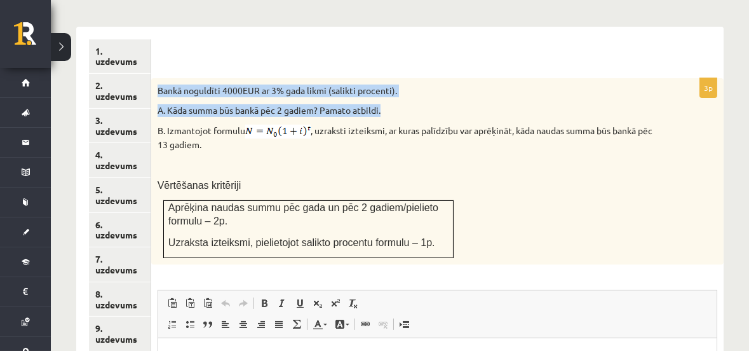
scroll to position [555, 0]
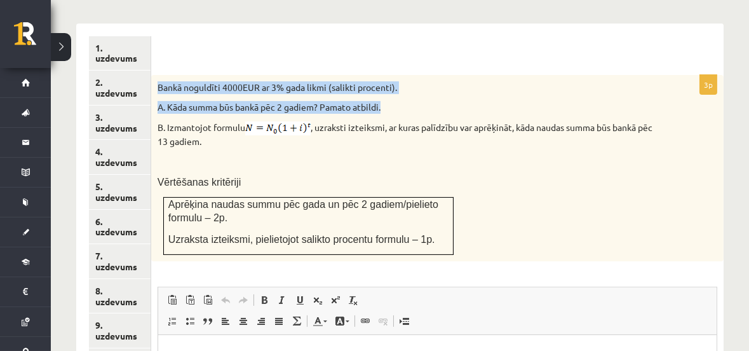
click at [261, 101] on p "A. Kāda summa būs bankā pēc 2 gadiem? Pamato atbildi." at bounding box center [406, 107] width 496 height 13
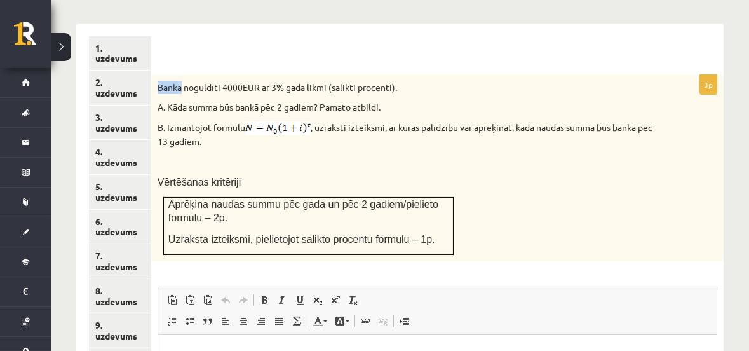
drag, startPoint x: 159, startPoint y: 72, endPoint x: 183, endPoint y: 79, distance: 25.1
click at [183, 81] on p "Bankā noguldīti 4000EUR ar 3% gada likmi (salikti procenti)." at bounding box center [406, 87] width 496 height 13
click at [328, 137] on div "Bankā noguldīti 4000EUR ar 3% gada likmi (salikti procenti). A. Kāda summa būs …" at bounding box center [437, 168] width 572 height 186
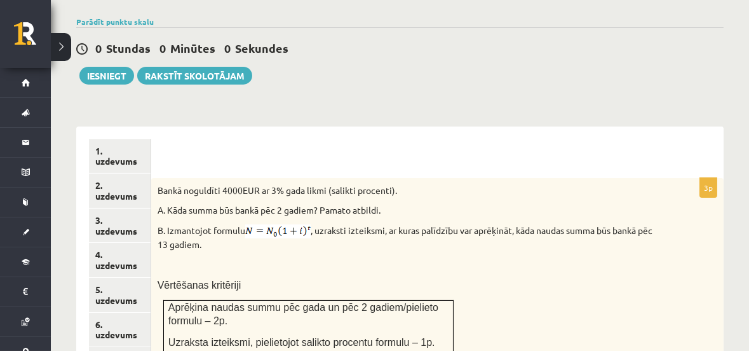
scroll to position [478, 0]
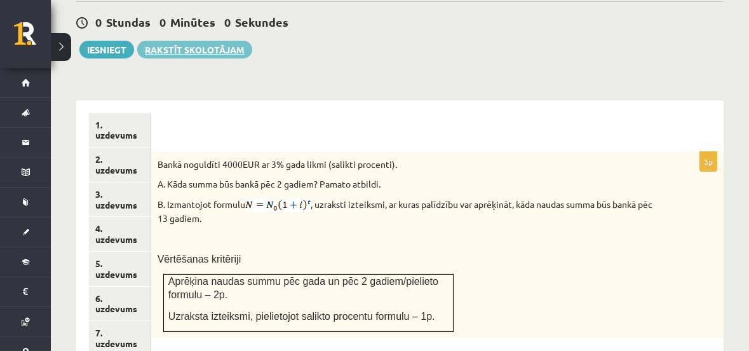
click at [173, 41] on link "Rakstīt skolotājam" at bounding box center [194, 50] width 115 height 18
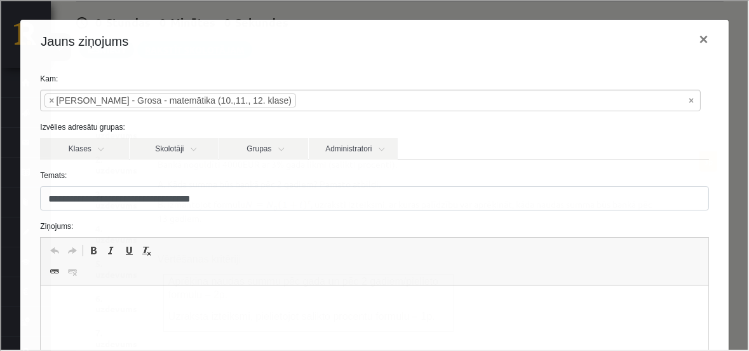
scroll to position [0, 0]
click at [88, 299] on p "Editor, wiswyg-editor-47024894111540-1757683267-775" at bounding box center [374, 304] width 642 height 13
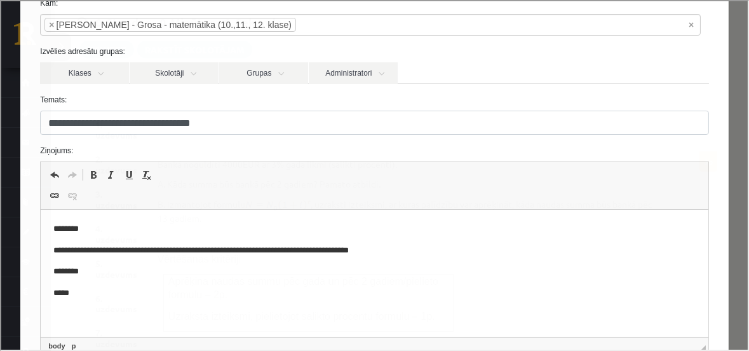
scroll to position [101, 0]
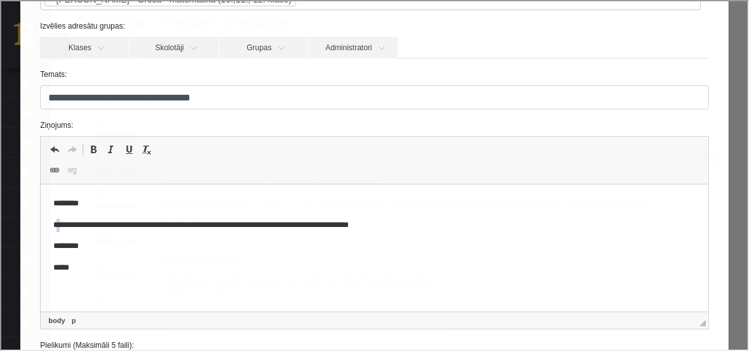
click at [58, 224] on p "**********" at bounding box center [370, 225] width 634 height 13
drag, startPoint x: 246, startPoint y: 226, endPoint x: 264, endPoint y: 225, distance: 18.5
click at [264, 225] on p "**********" at bounding box center [370, 225] width 634 height 13
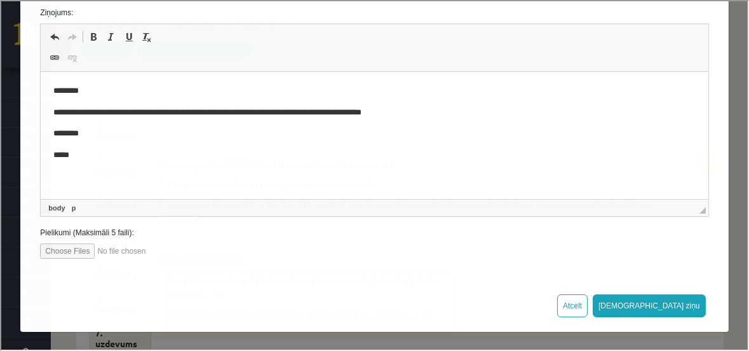
click at [62, 250] on input "file" at bounding box center [111, 249] width 144 height 15
type input "**********"
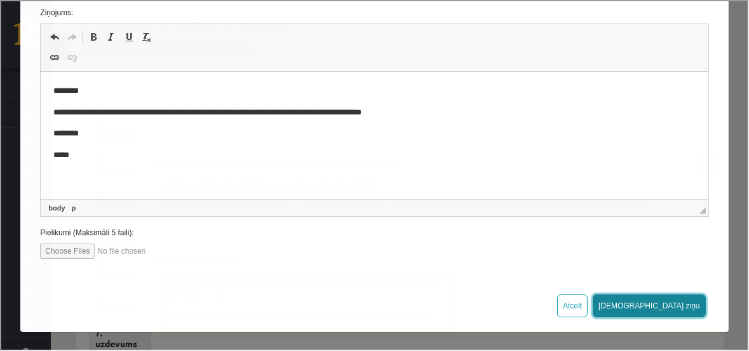
click at [682, 305] on button "Sūtīt ziņu" at bounding box center [648, 304] width 113 height 23
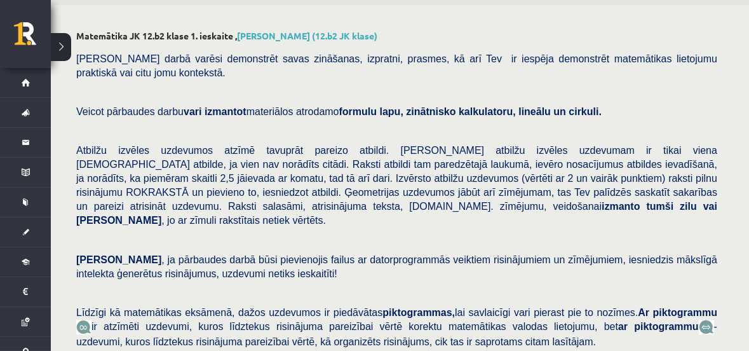
scroll to position [0, 0]
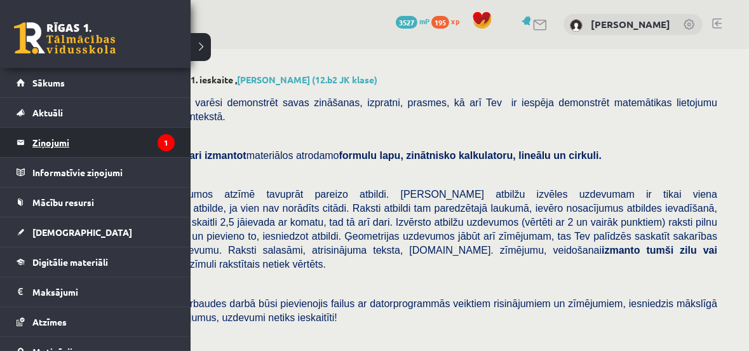
click at [56, 139] on legend "Ziņojumi 1" at bounding box center [103, 142] width 142 height 29
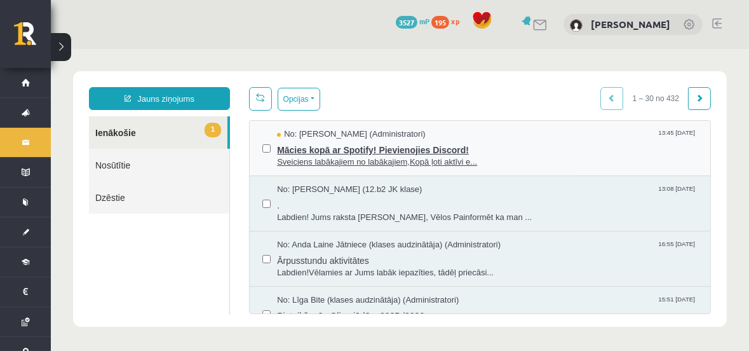
click at [315, 152] on span "Mācies kopā ar Spotify! Pievienojies Discord!" at bounding box center [487, 148] width 421 height 16
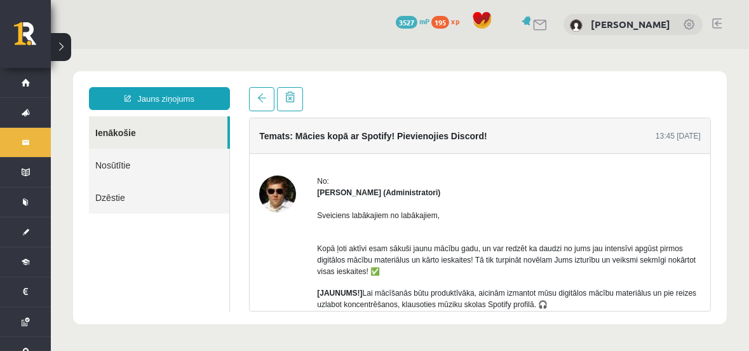
click at [489, 203] on div "Sveiciens labākajiem no labākajiem, Kopā ļoti aktīvi esam sākuši jaunu mācību g…" at bounding box center [509, 325] width 384 height 254
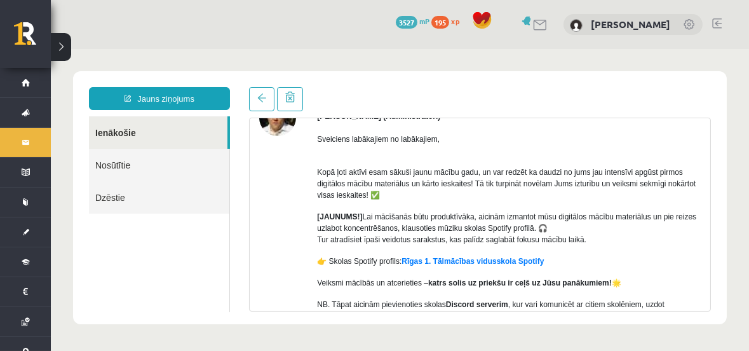
click at [352, 175] on p "Kopā ļoti aktīvi esam sākuši jaunu mācību gadu, un var redzēt ka daudzi no jums…" at bounding box center [509, 178] width 384 height 46
click at [349, 187] on p "Kopā ļoti aktīvi esam sākuši jaunu mācību gadu, un var redzēt ka daudzi no jums…" at bounding box center [509, 178] width 384 height 46
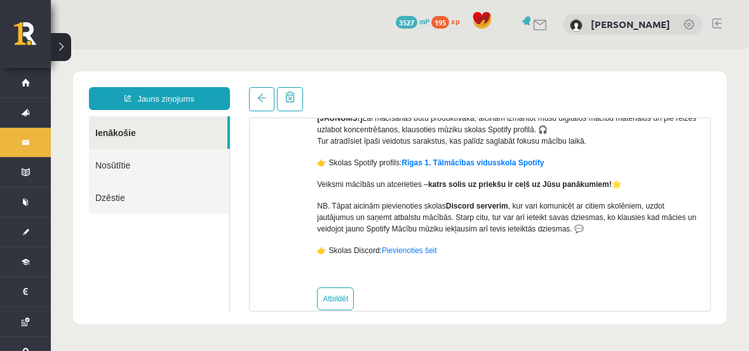
scroll to position [195, 0]
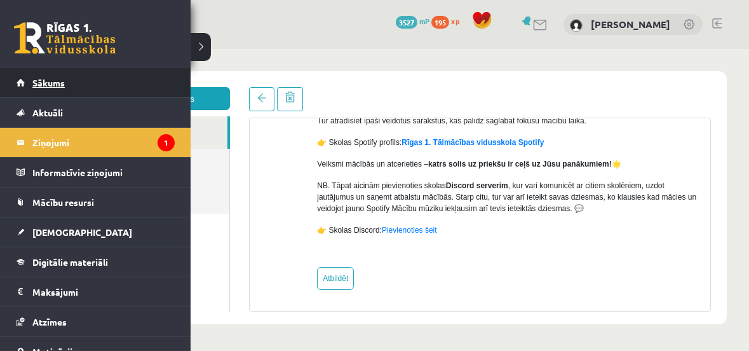
click at [53, 77] on span "Sākums" at bounding box center [48, 82] width 32 height 11
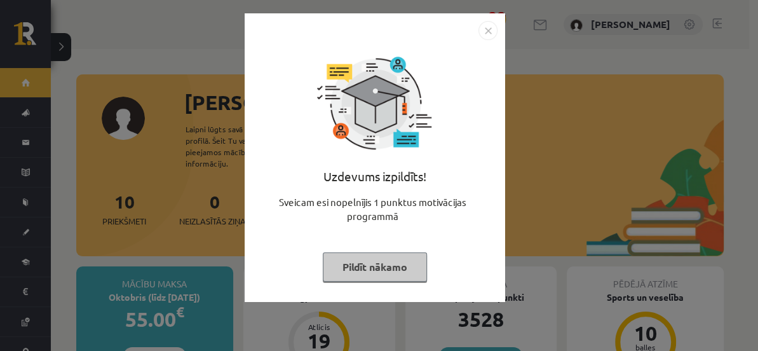
click at [485, 26] on img "Close" at bounding box center [487, 30] width 19 height 19
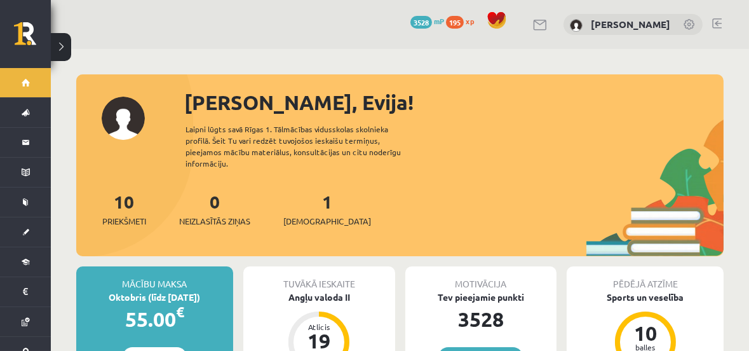
click at [539, 127] on div "[PERSON_NAME], Evija! Laipni lūgts savā Rīgas 1. Tālmācības vidusskolas skolnie…" at bounding box center [399, 171] width 647 height 169
click at [534, 119] on div "[PERSON_NAME], Evija! Laipni lūgts savā Rīgas 1. Tālmācības vidusskolas skolnie…" at bounding box center [399, 171] width 647 height 169
click at [718, 21] on link at bounding box center [717, 23] width 10 height 10
